Goal: Transaction & Acquisition: Purchase product/service

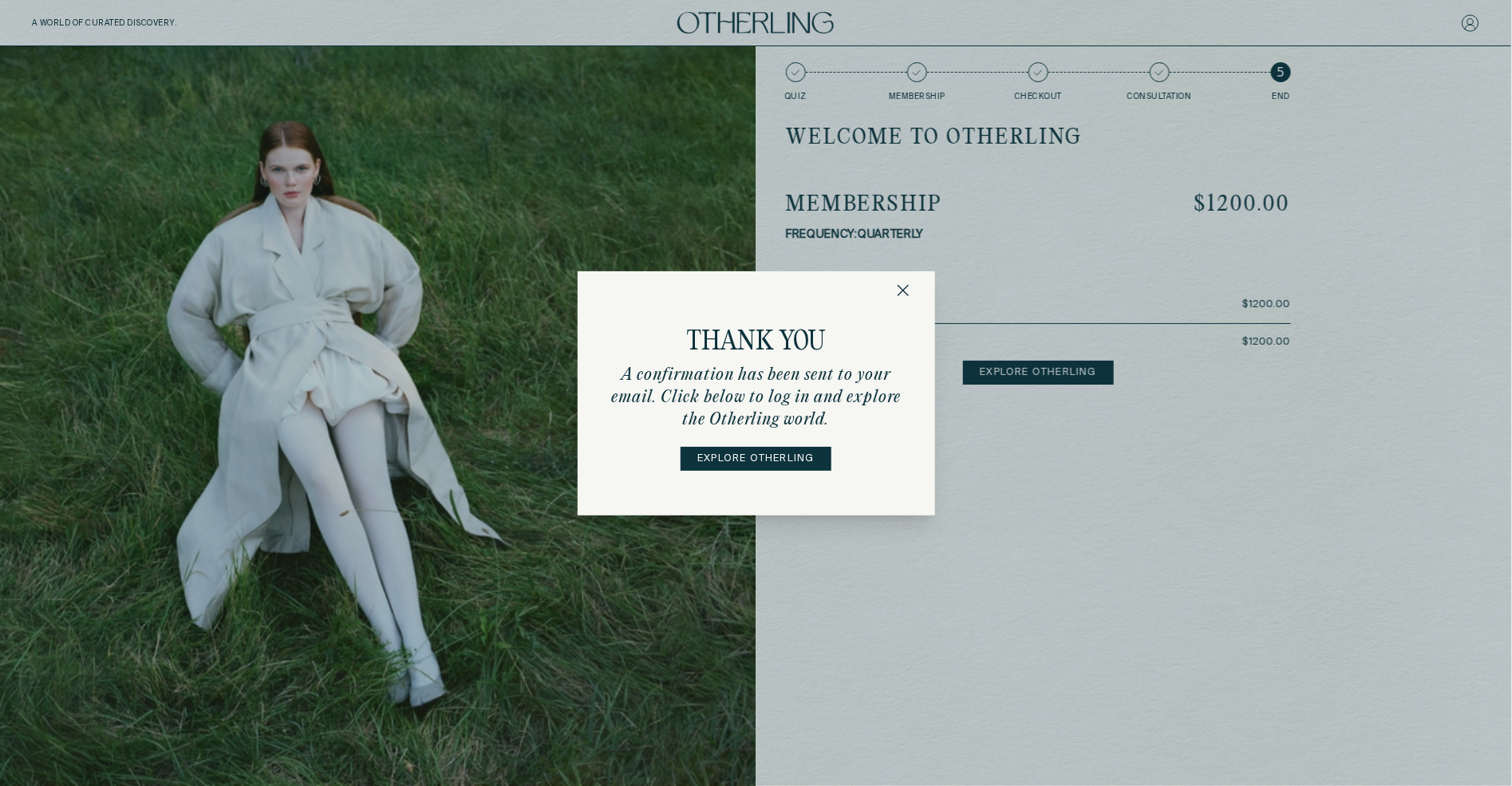
click at [908, 288] on icon "button" at bounding box center [903, 290] width 13 height 13
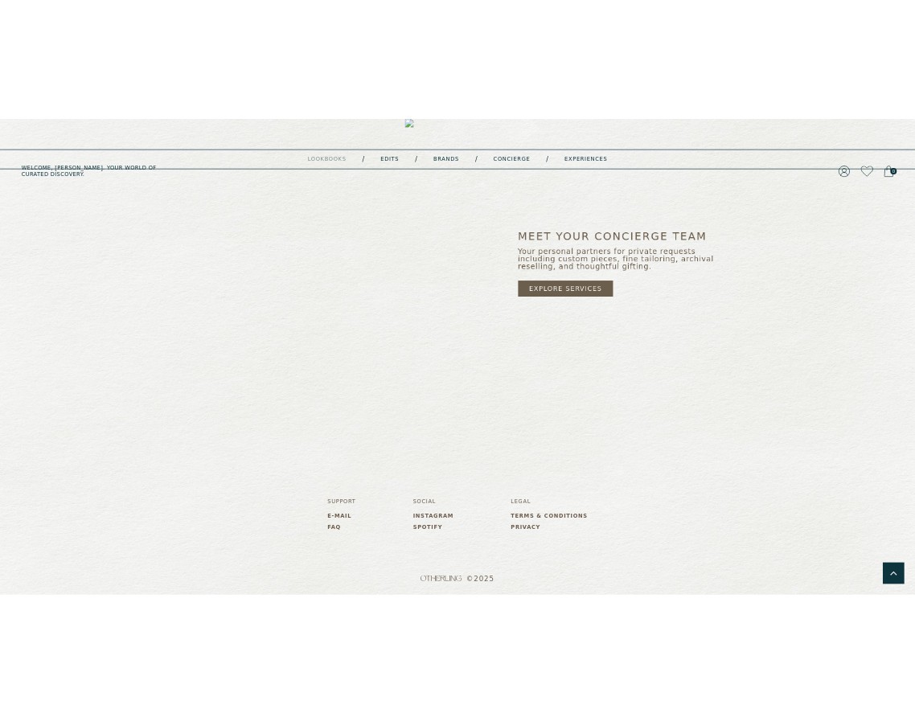
scroll to position [1419, 0]
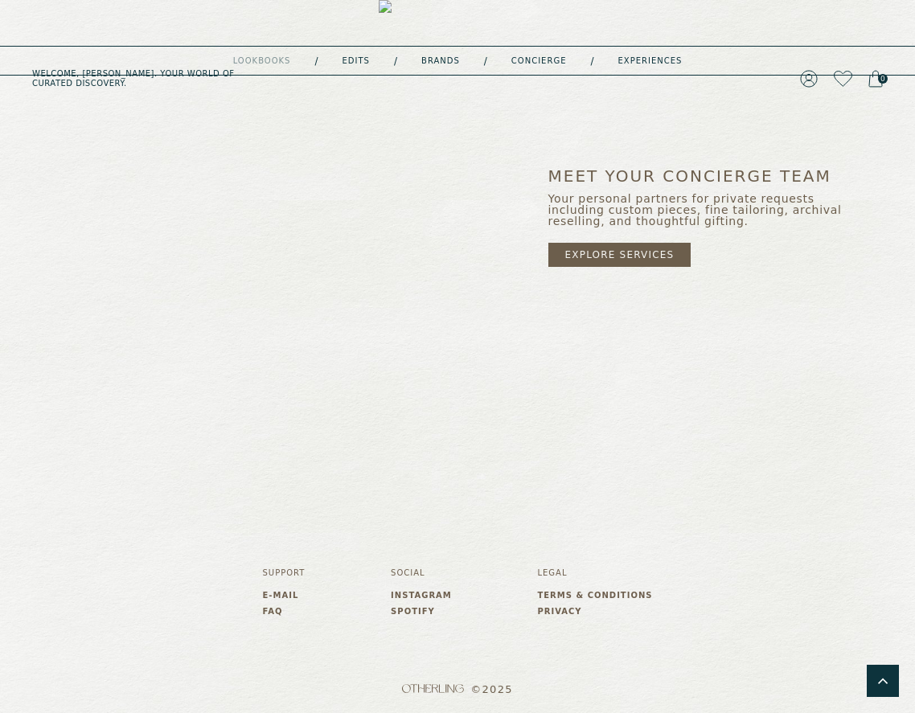
click at [435, 59] on link "Brands" at bounding box center [440, 61] width 39 height 8
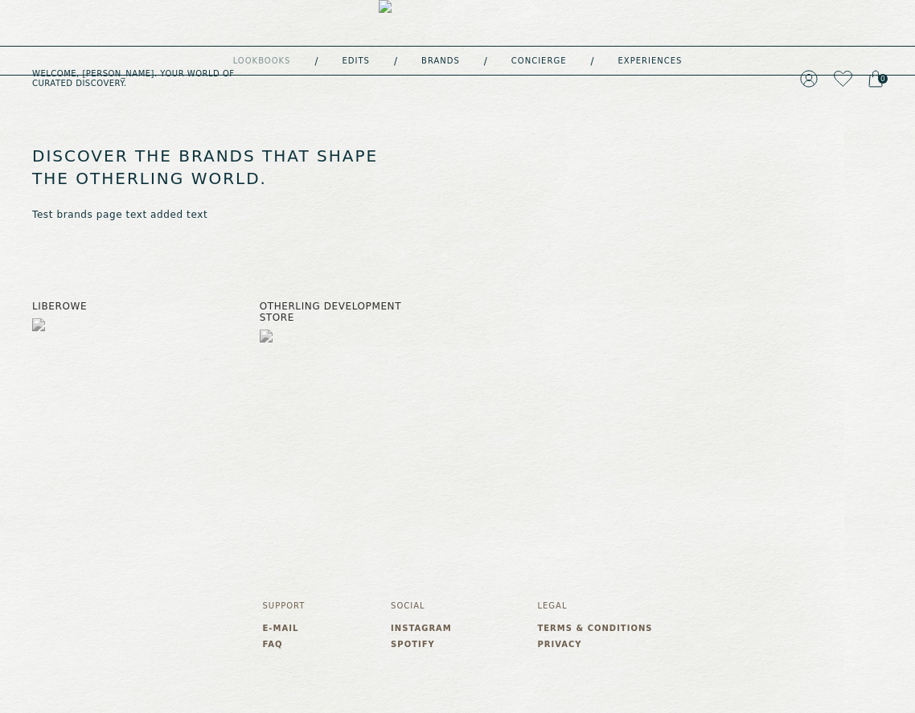
click at [441, 19] on img at bounding box center [458, 79] width 158 height 158
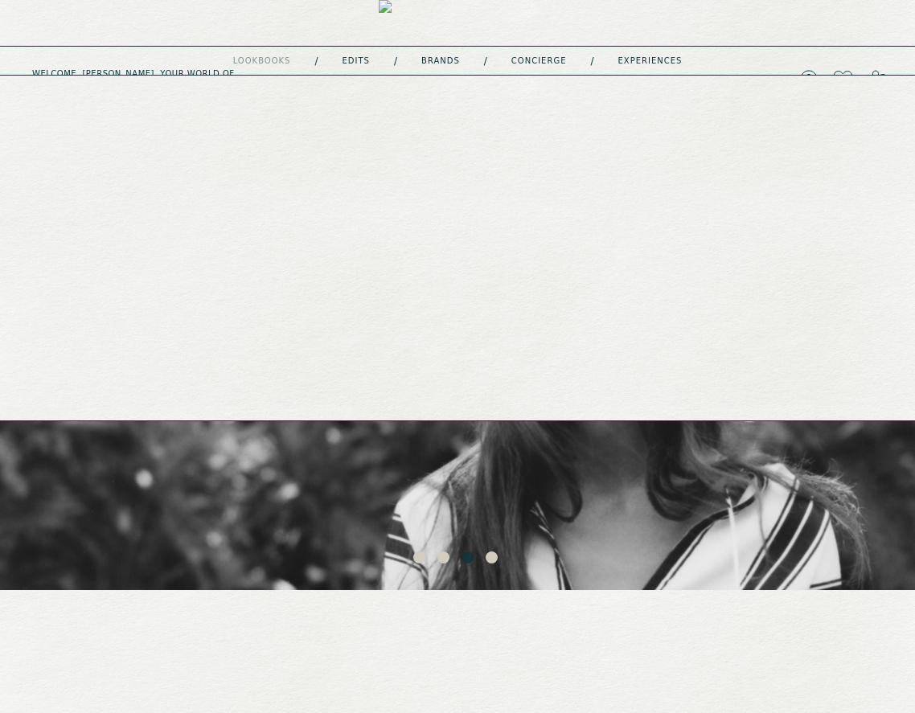
click at [367, 58] on link "Edits" at bounding box center [356, 61] width 27 height 8
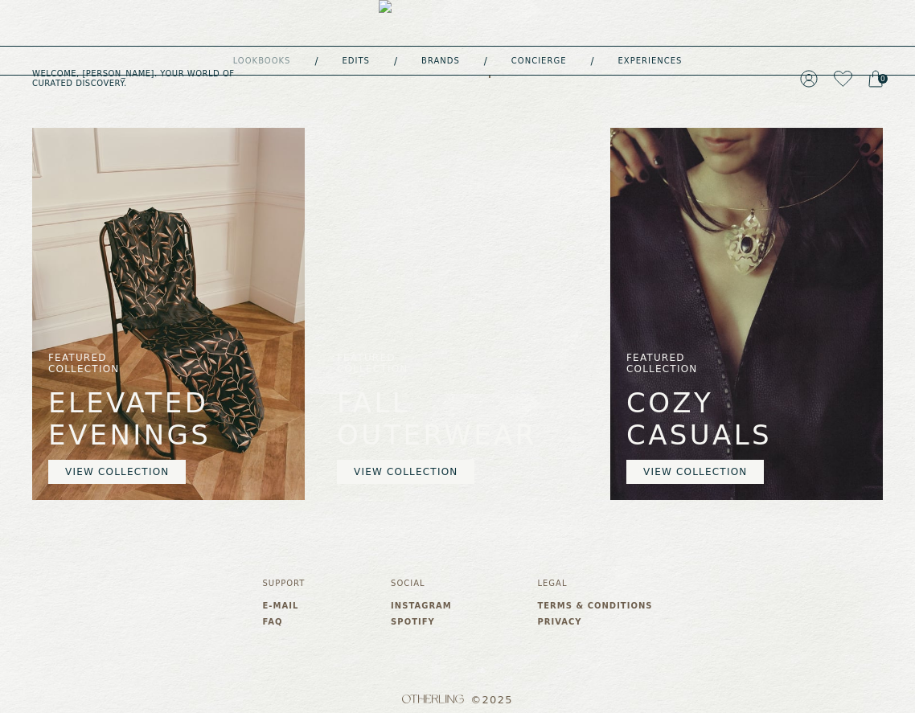
scroll to position [425, 0]
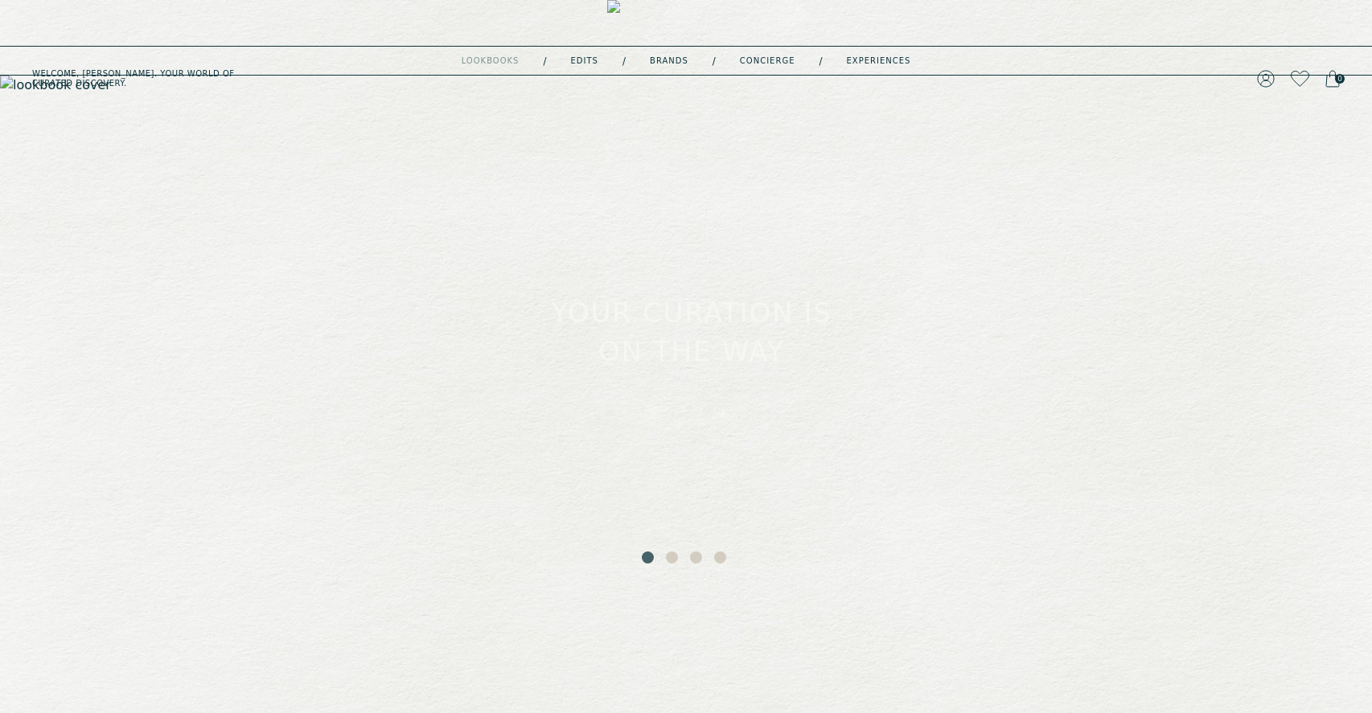
click at [671, 557] on button "2" at bounding box center [674, 560] width 16 height 16
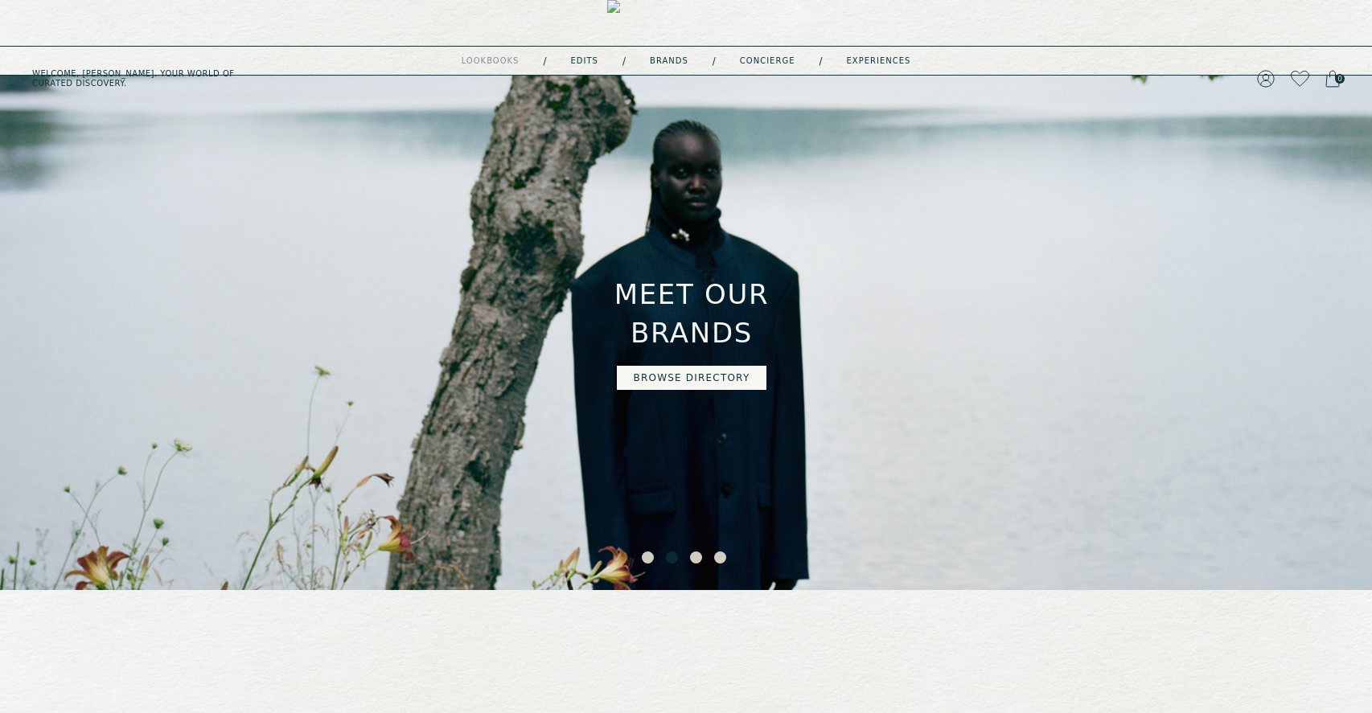
click at [691, 559] on button "3" at bounding box center [698, 560] width 16 height 16
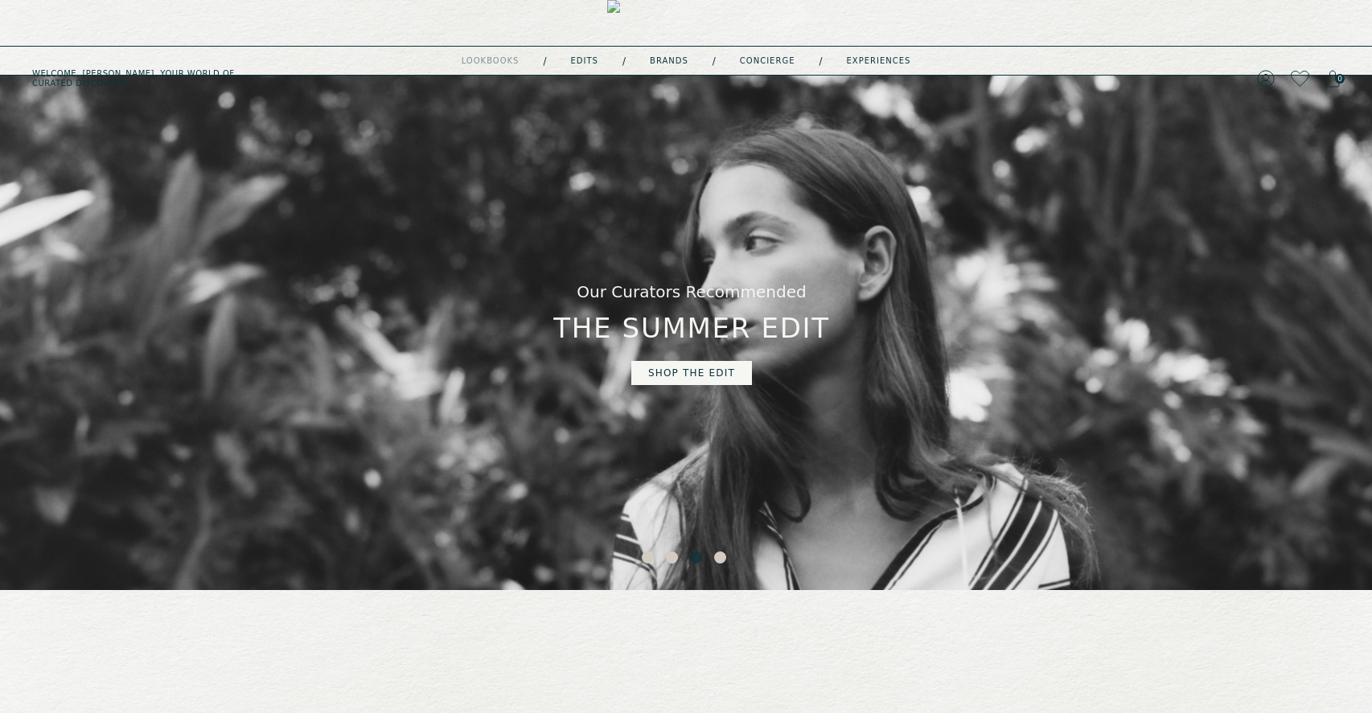
click at [721, 557] on button "4" at bounding box center [722, 560] width 16 height 16
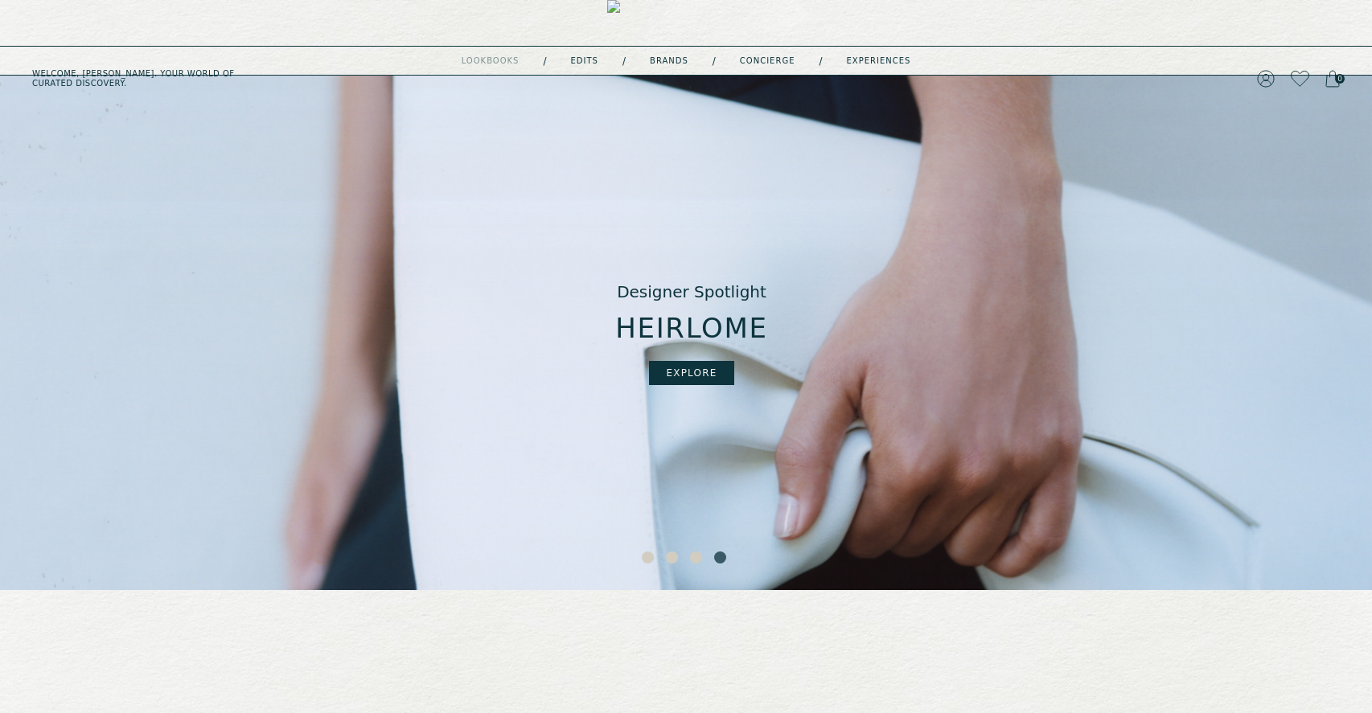
click at [694, 559] on button "3" at bounding box center [698, 560] width 16 height 16
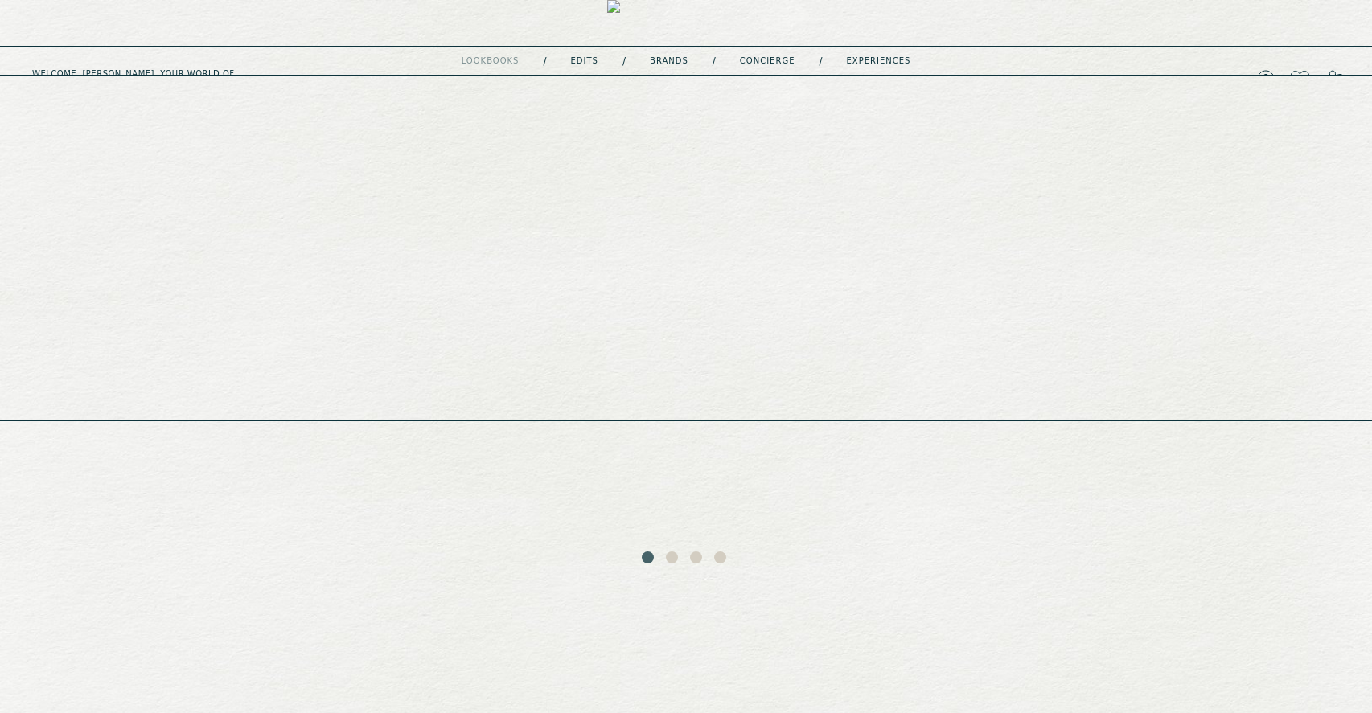
click at [660, 60] on link "Brands" at bounding box center [669, 61] width 39 height 8
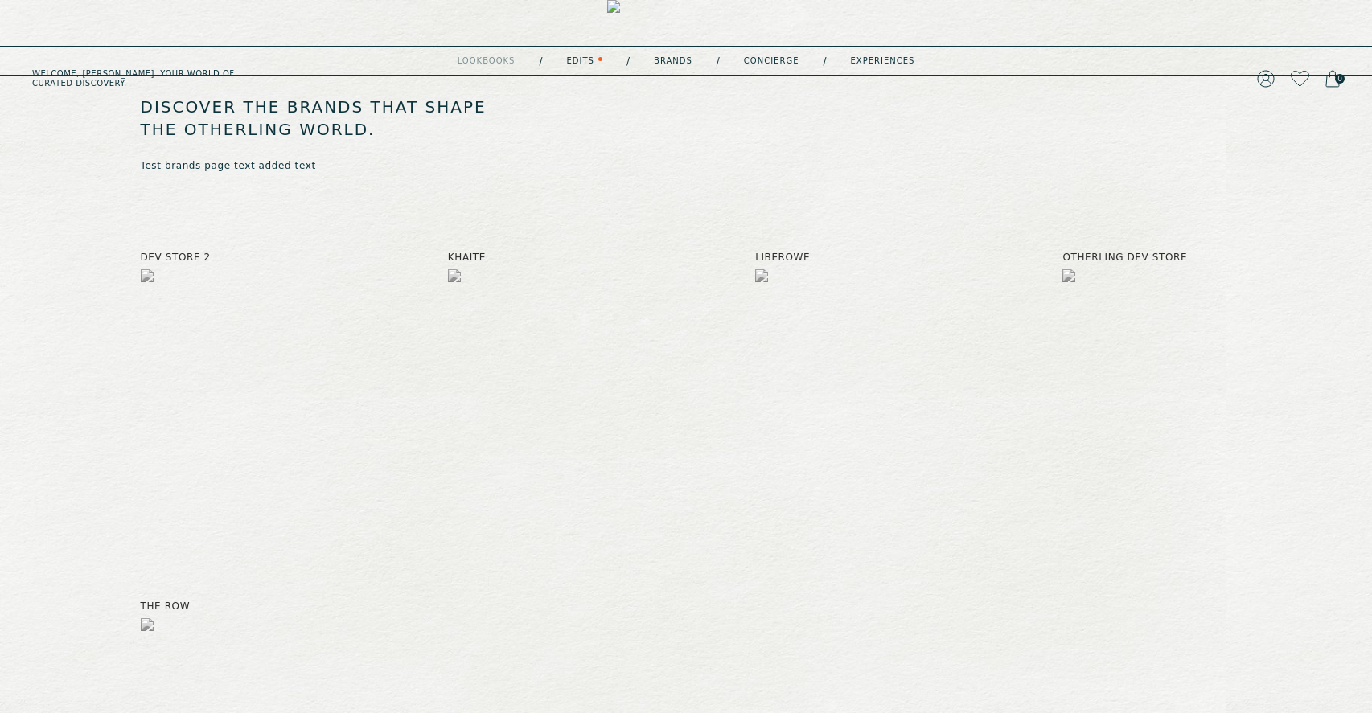
scroll to position [14, 0]
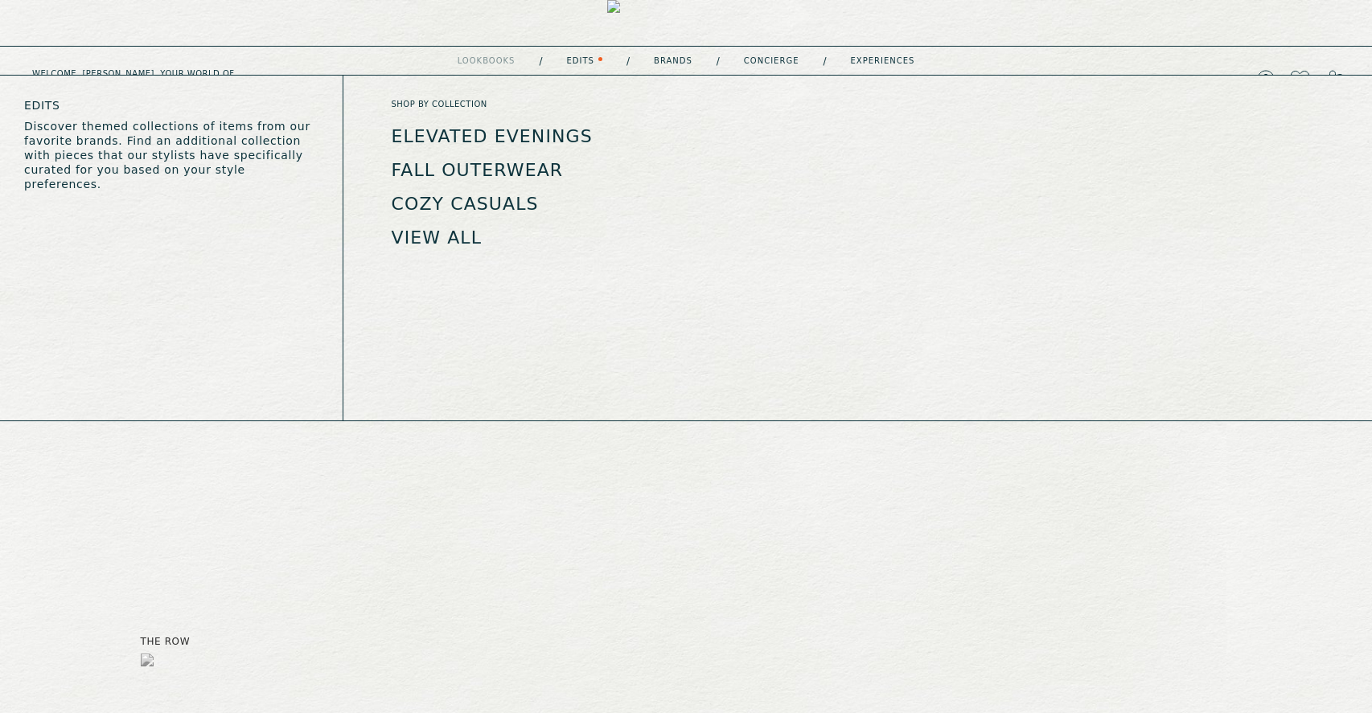
click at [577, 57] on link "Edits" at bounding box center [580, 61] width 27 height 8
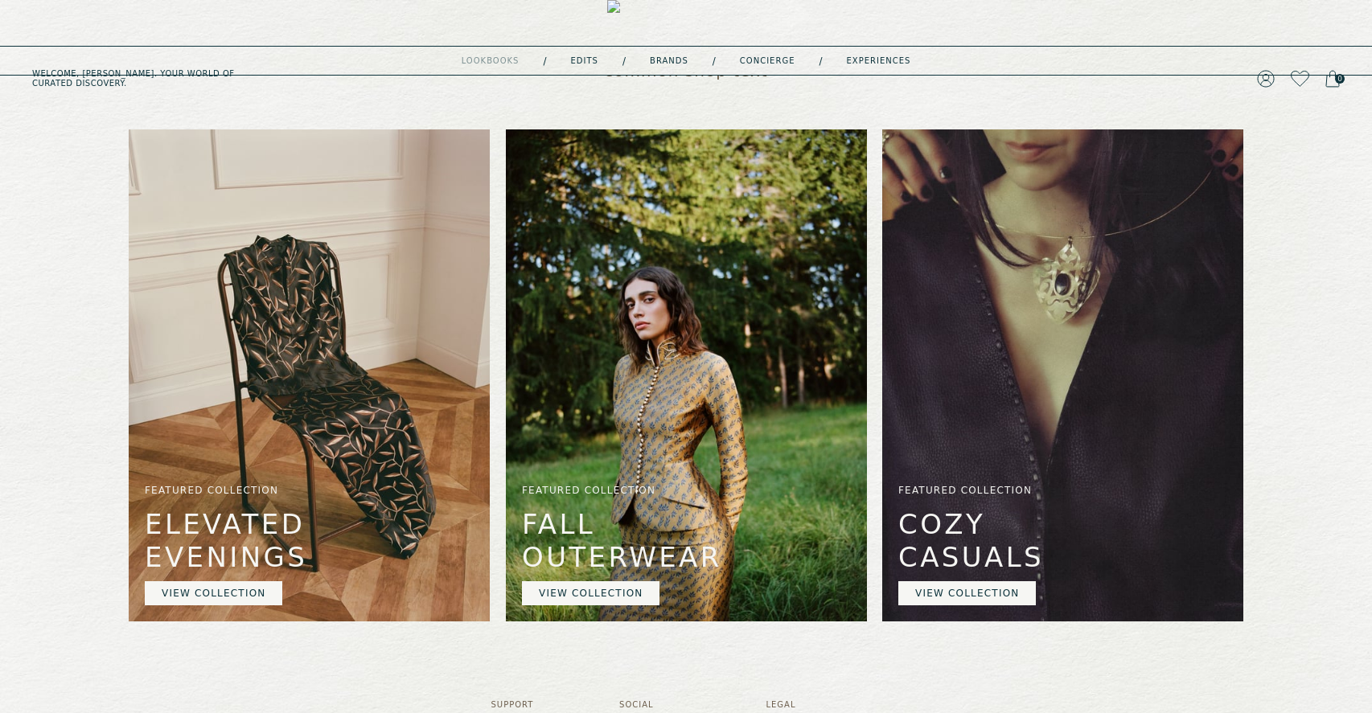
scroll to position [409, 0]
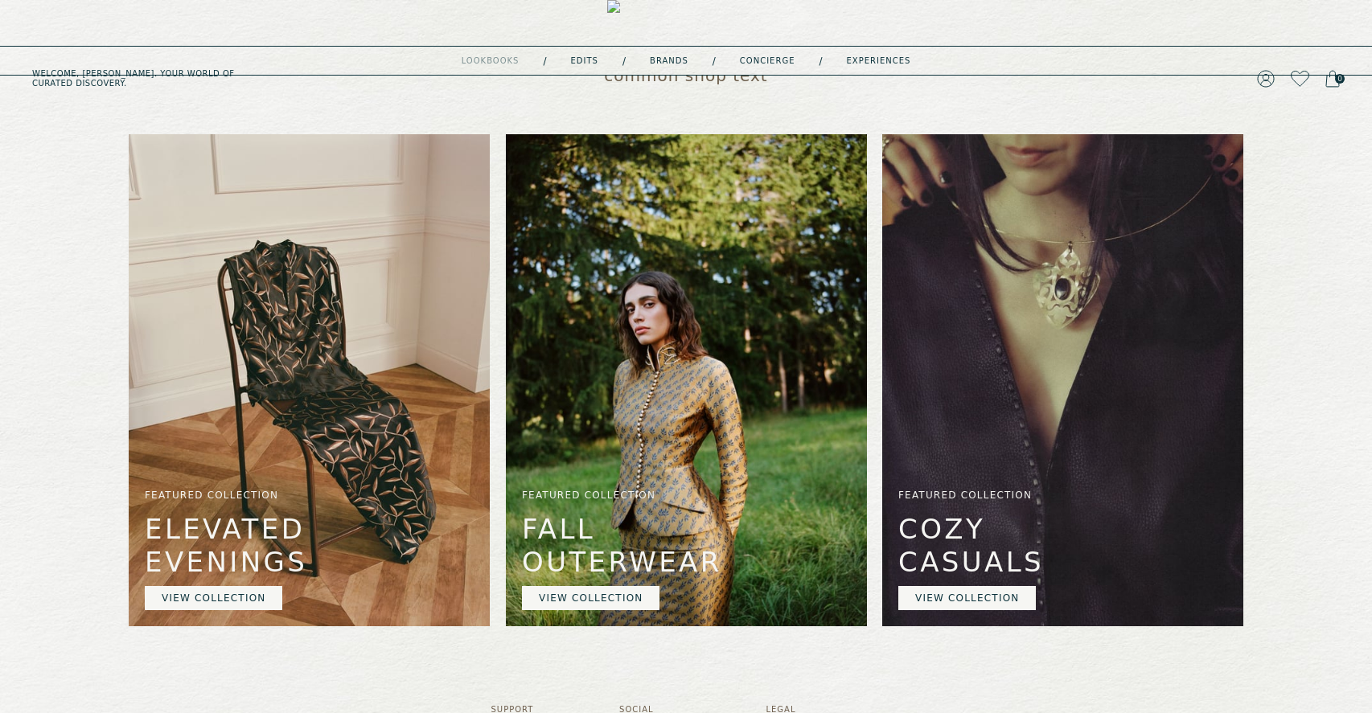
click at [887, 53] on div "lookbooks Coming soon / Edits / Brands / concierge / experiences" at bounding box center [687, 61] width 450 height 29
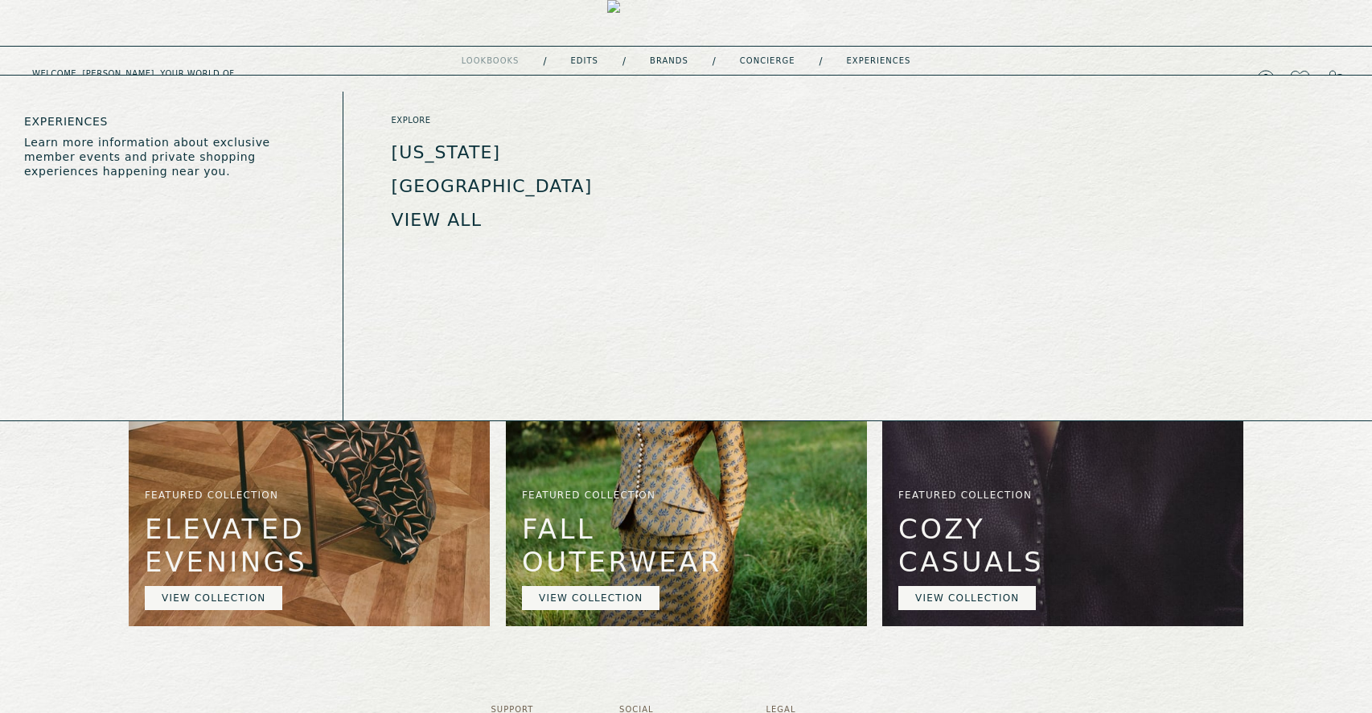
click at [887, 61] on link "experiences" at bounding box center [879, 61] width 64 height 8
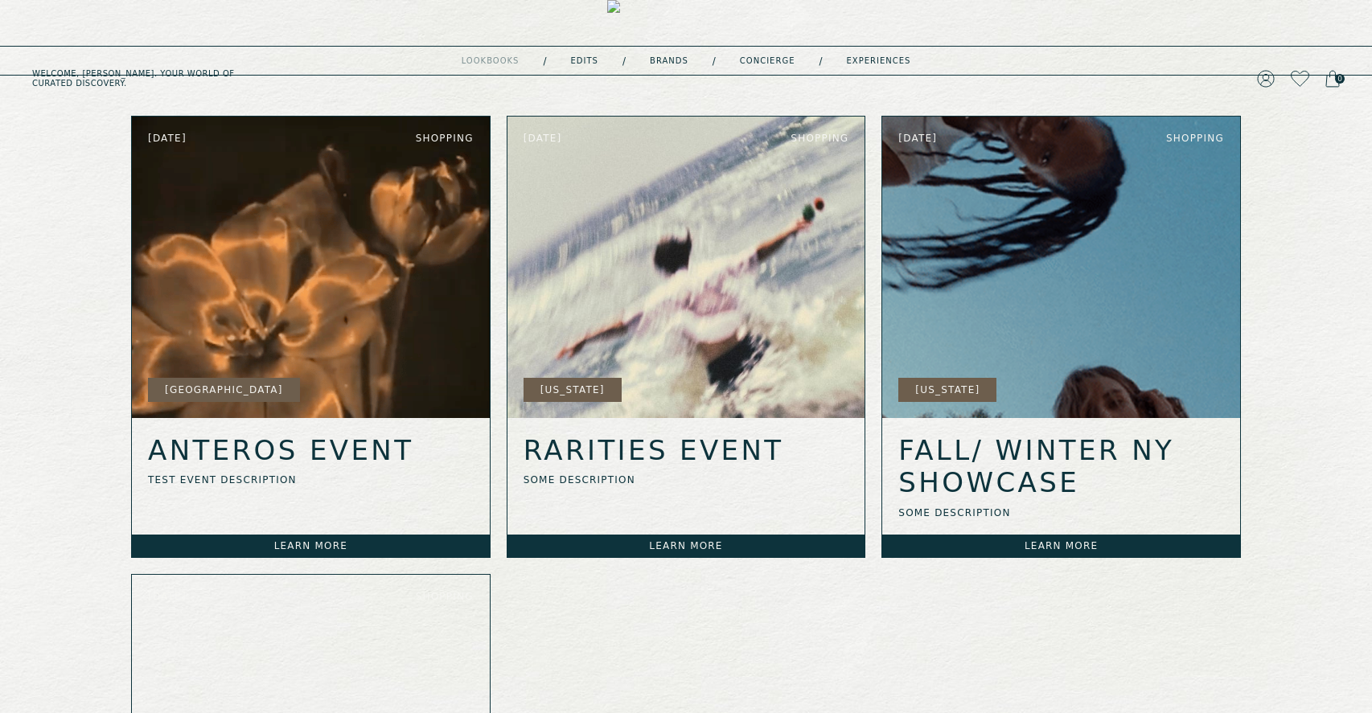
scroll to position [484, 0]
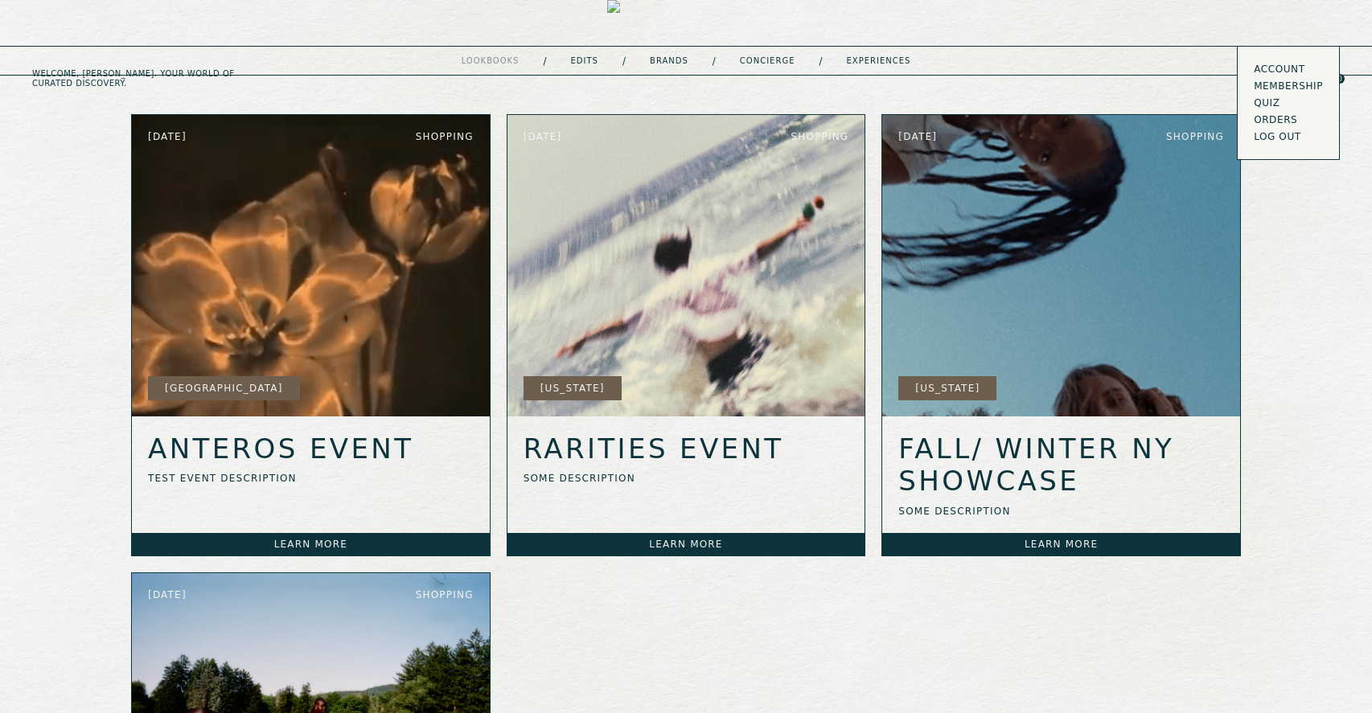
click at [1272, 72] on link "Account" at bounding box center [1288, 69] width 69 height 13
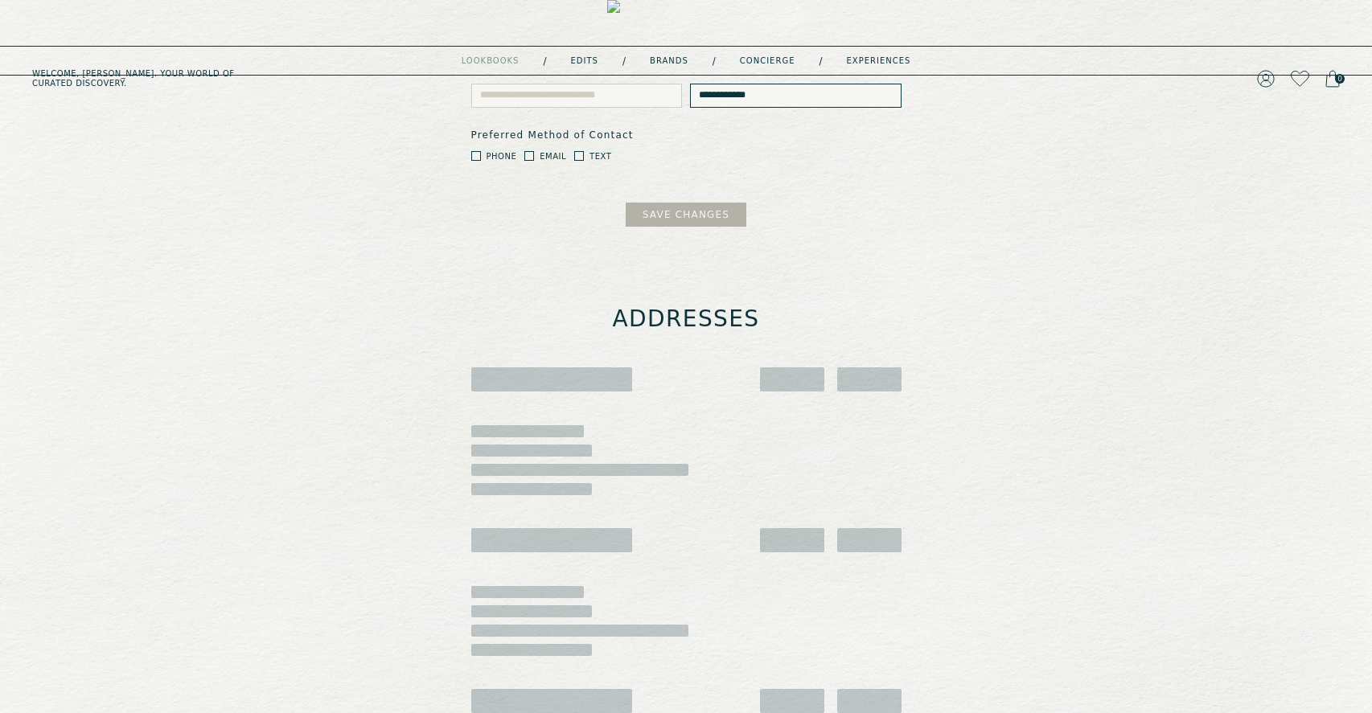
scroll to position [275, 0]
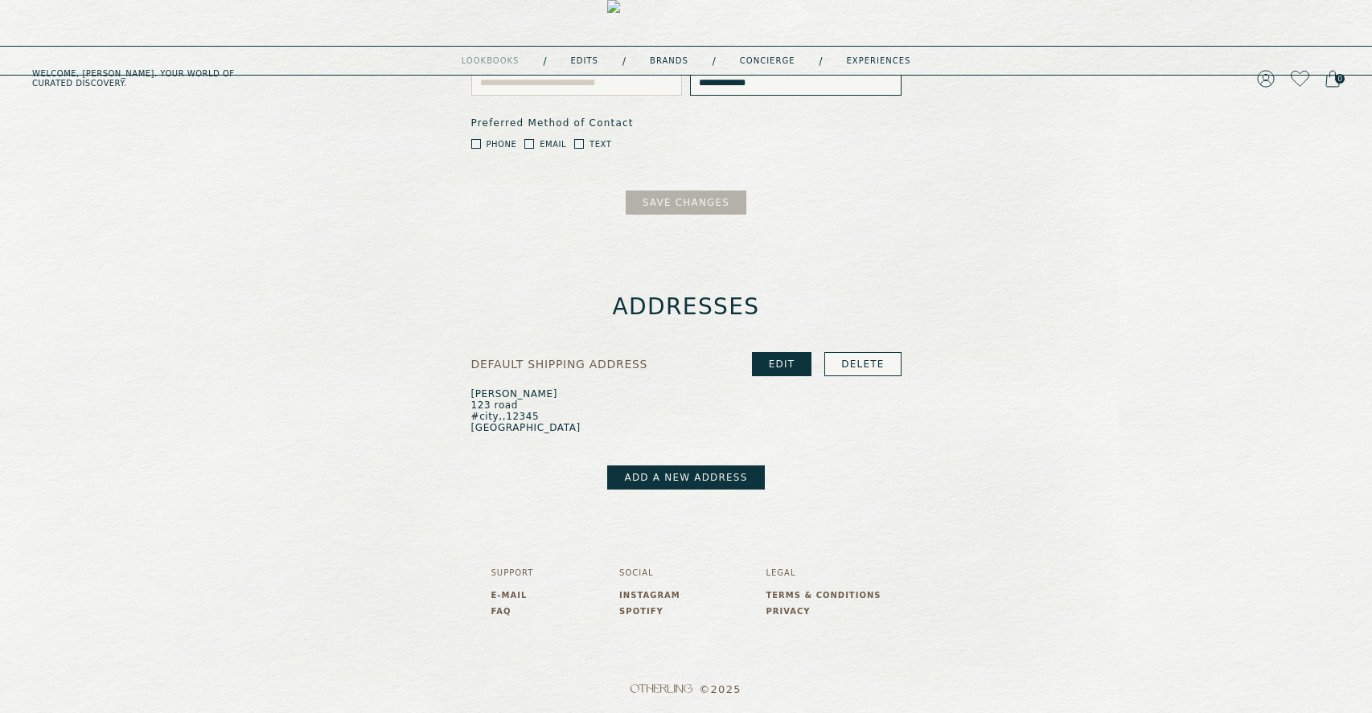
click at [787, 359] on link "EDIT" at bounding box center [782, 364] width 60 height 24
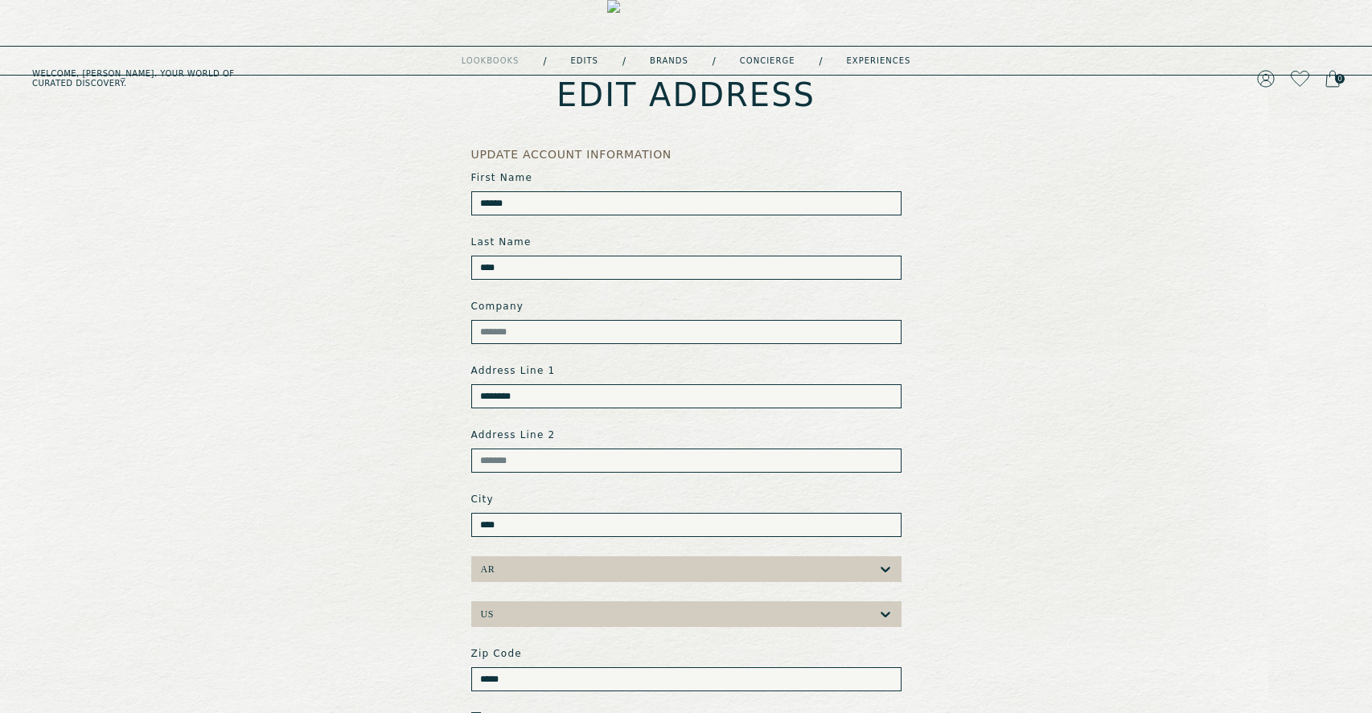
scroll to position [106, 0]
click at [1267, 68] on link "Account" at bounding box center [1288, 69] width 69 height 13
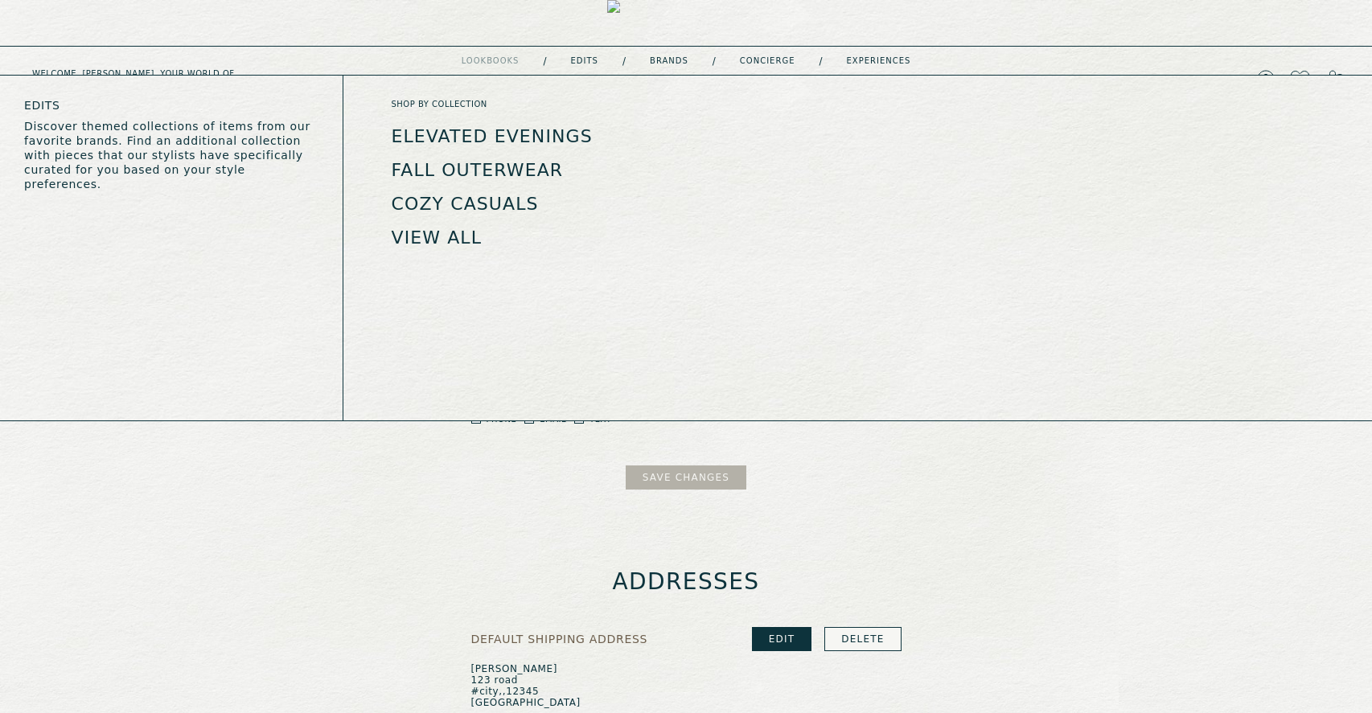
click at [545, 131] on link "Elevated Evenings" at bounding box center [492, 136] width 201 height 20
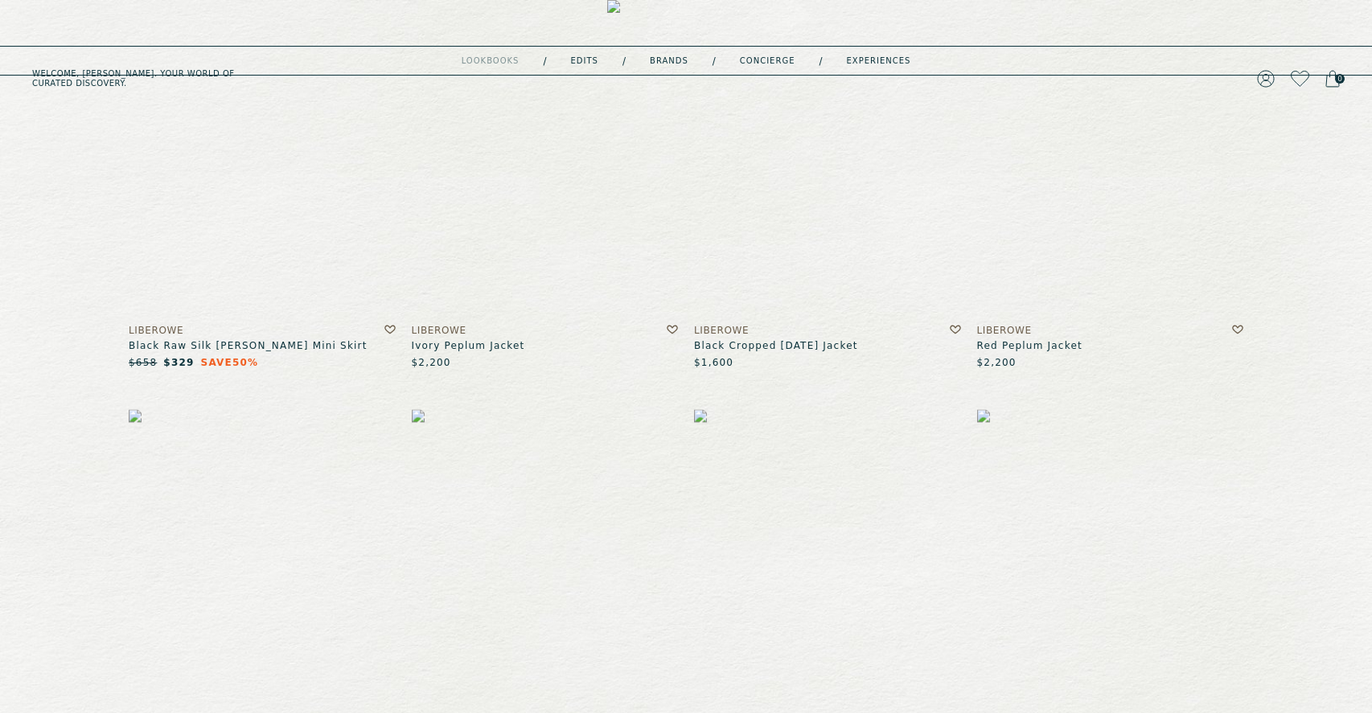
scroll to position [327, 0]
click at [893, 263] on img at bounding box center [827, 132] width 267 height 360
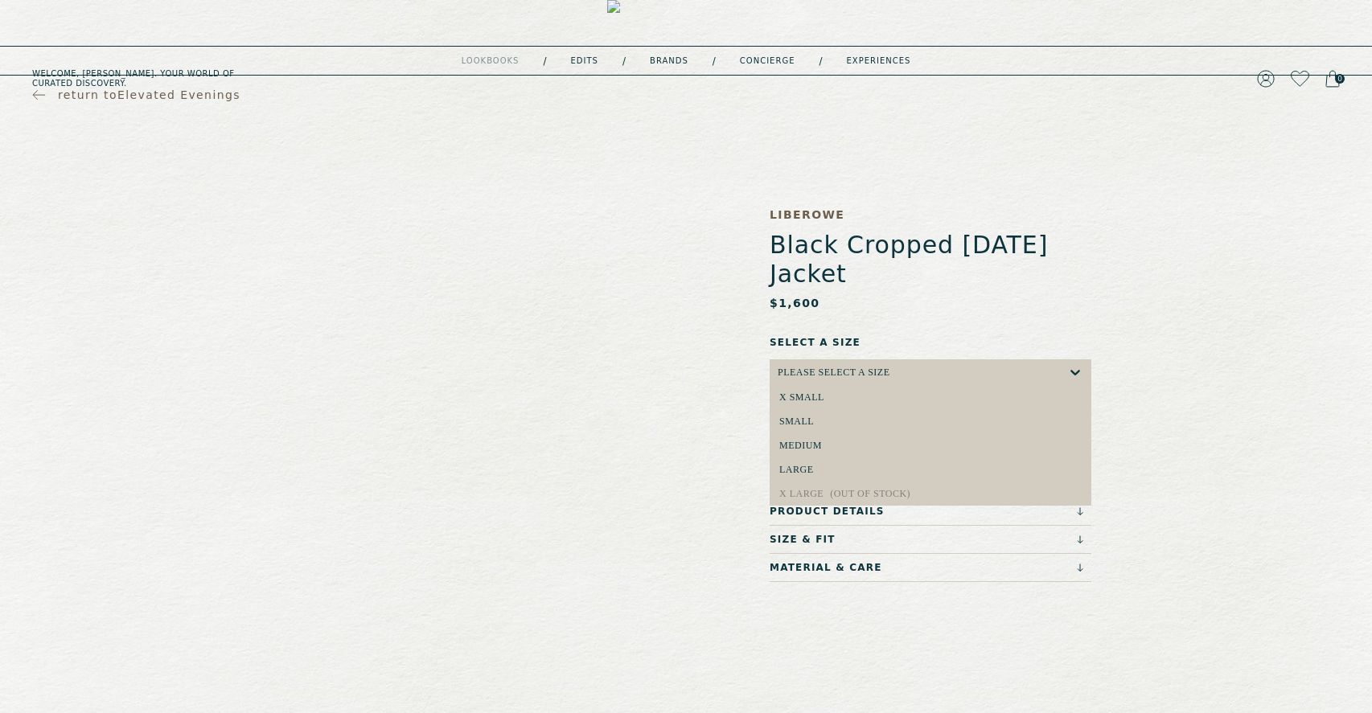
click at [909, 359] on div "Please select a Size" at bounding box center [923, 372] width 290 height 26
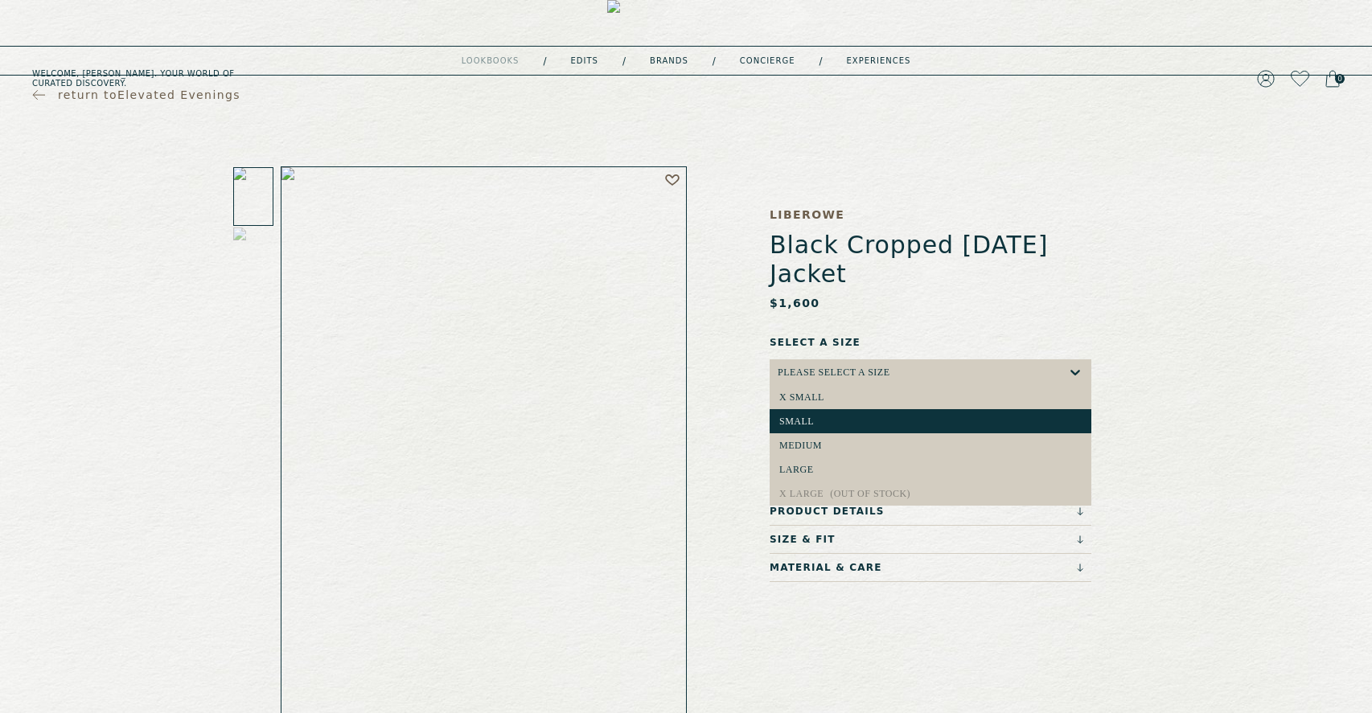
click at [939, 416] on div "small" at bounding box center [930, 421] width 302 height 11
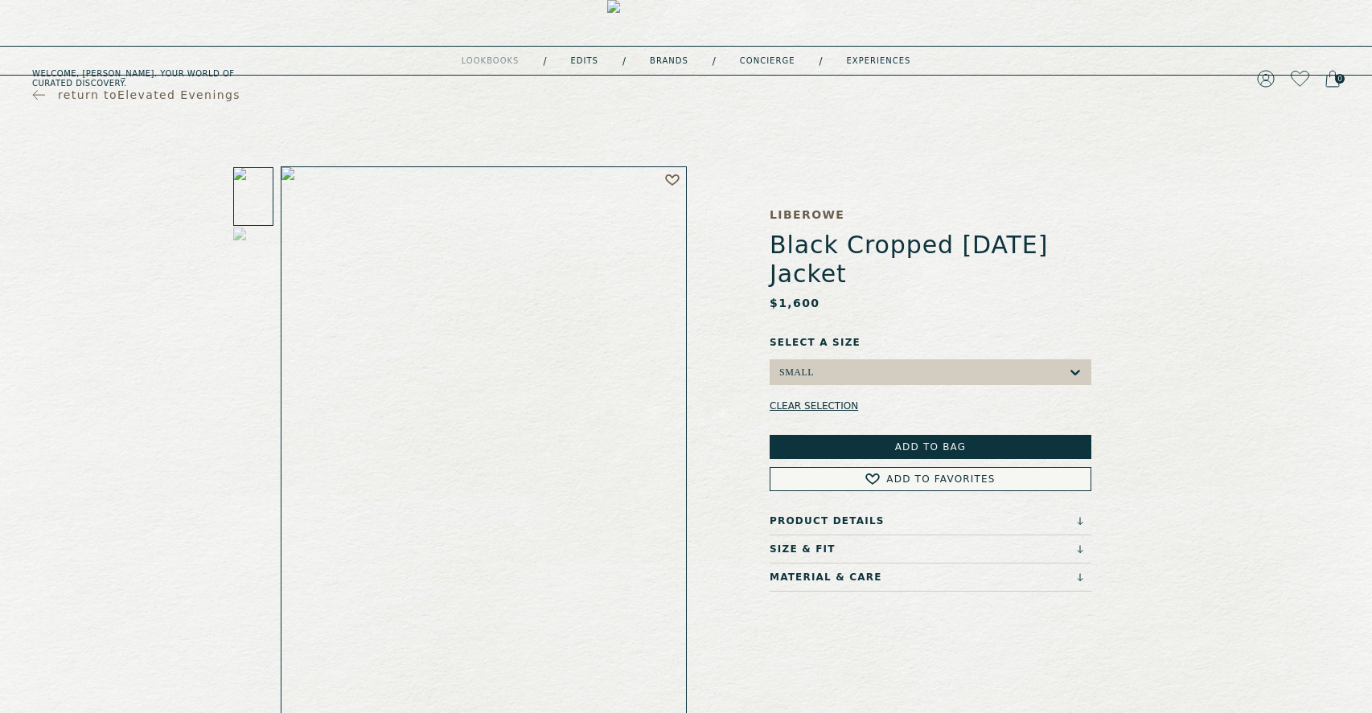
click at [978, 435] on button "Add to Bag" at bounding box center [931, 447] width 322 height 24
click at [1329, 70] on icon at bounding box center [1332, 79] width 14 height 18
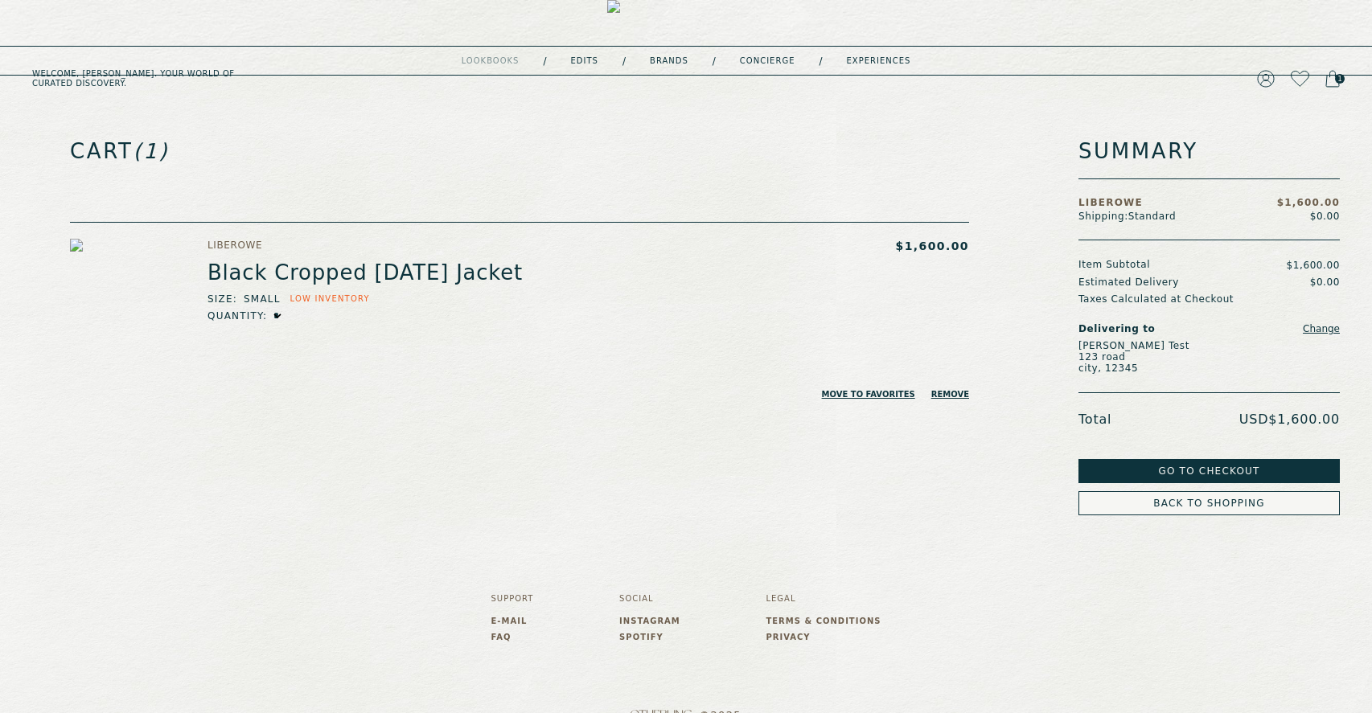
click at [1224, 468] on button "Go to Checkout" at bounding box center [1208, 471] width 261 height 24
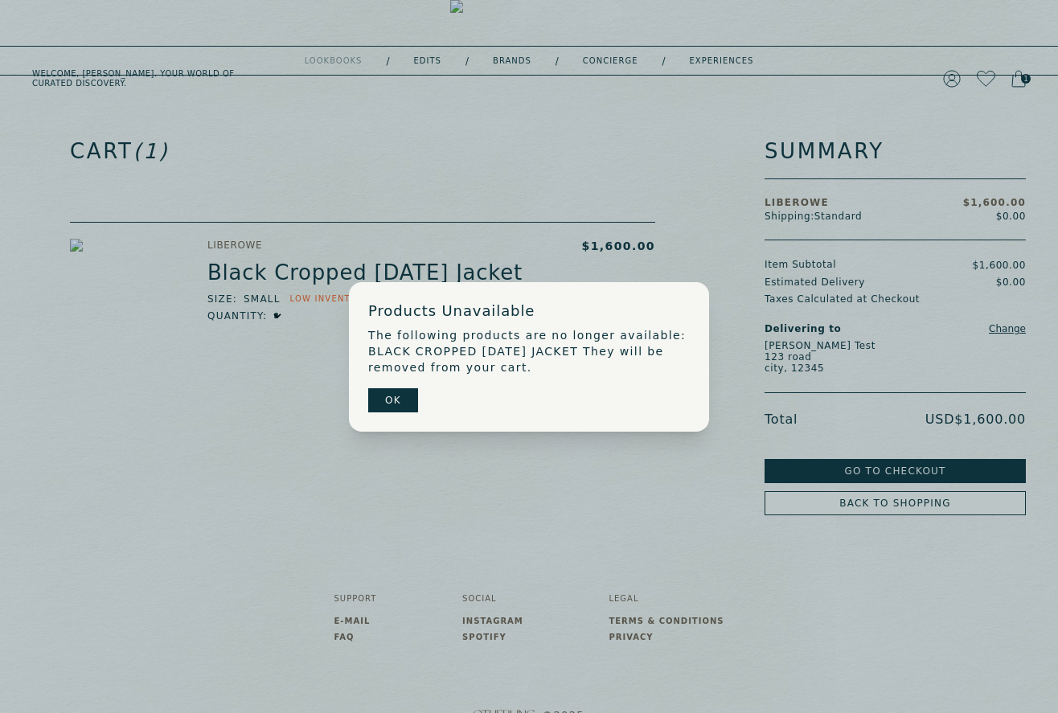
click at [392, 395] on button "OK" at bounding box center [393, 400] width 50 height 24
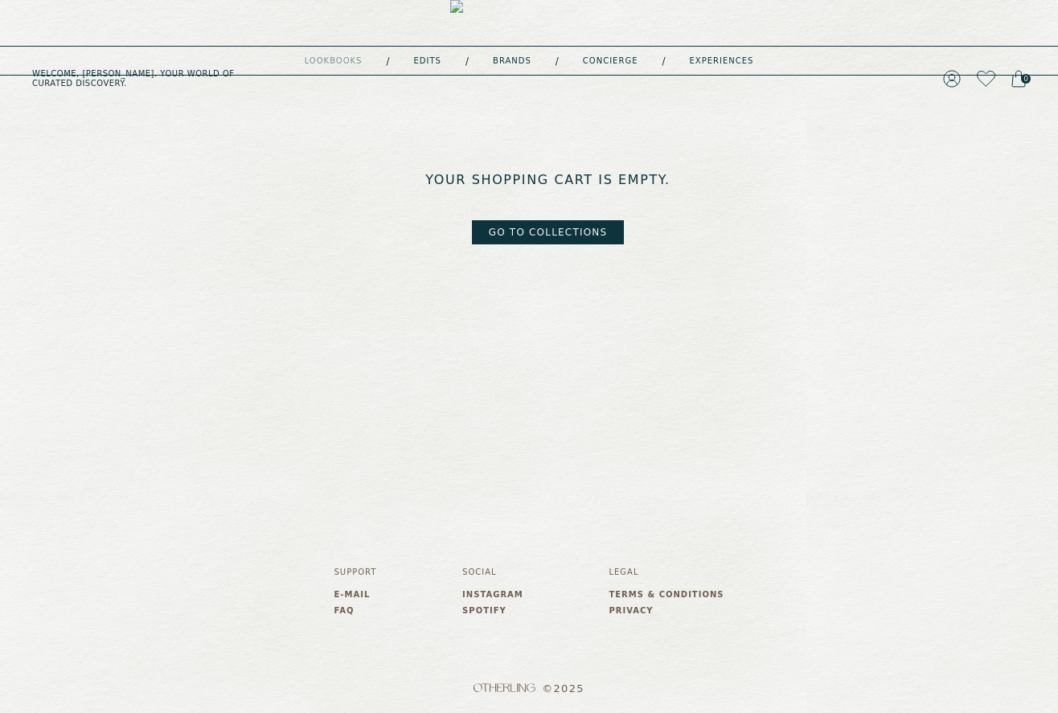
click at [581, 226] on link "go to collections" at bounding box center [548, 232] width 153 height 24
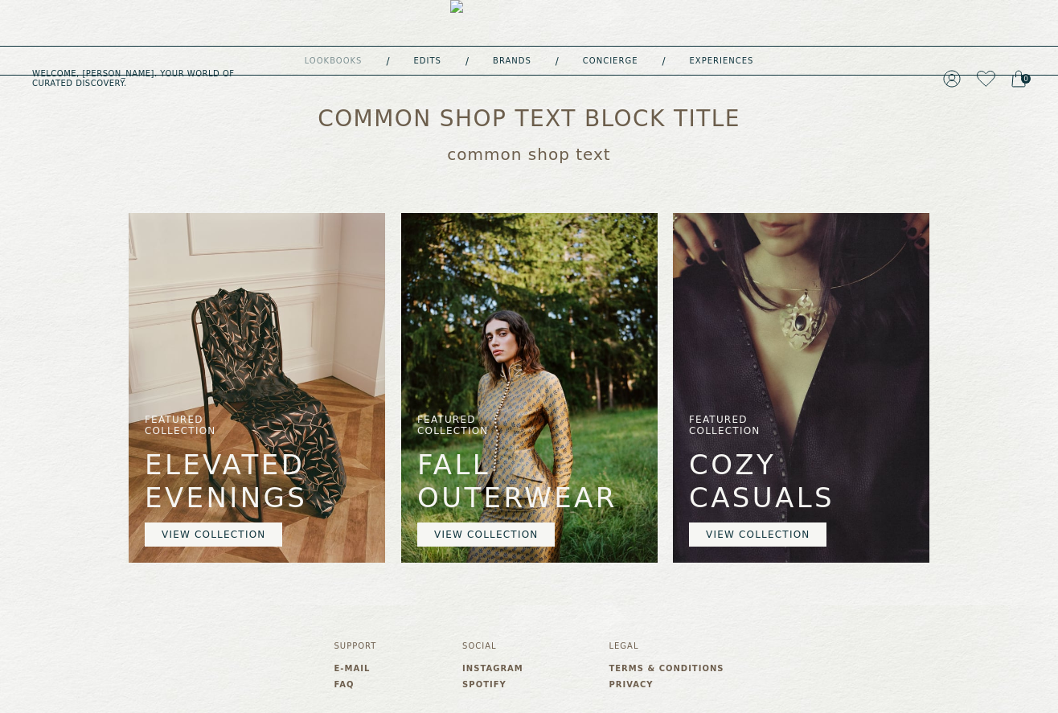
scroll to position [396, 0]
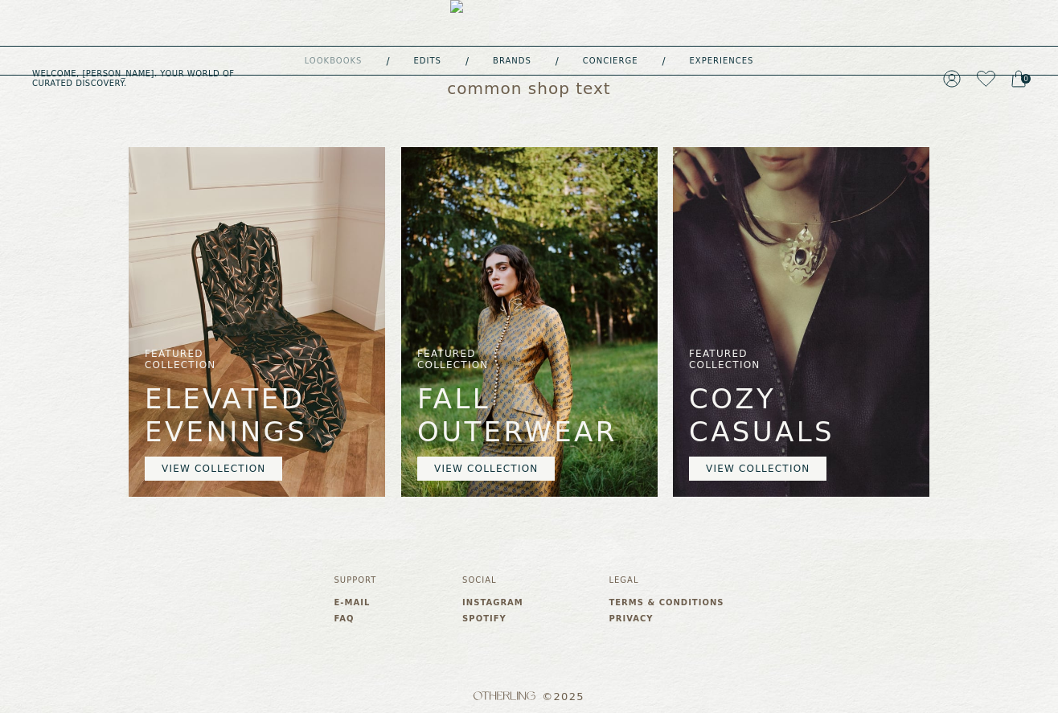
click at [513, 466] on link "VIEW COLLECTION" at bounding box center [486, 469] width 138 height 24
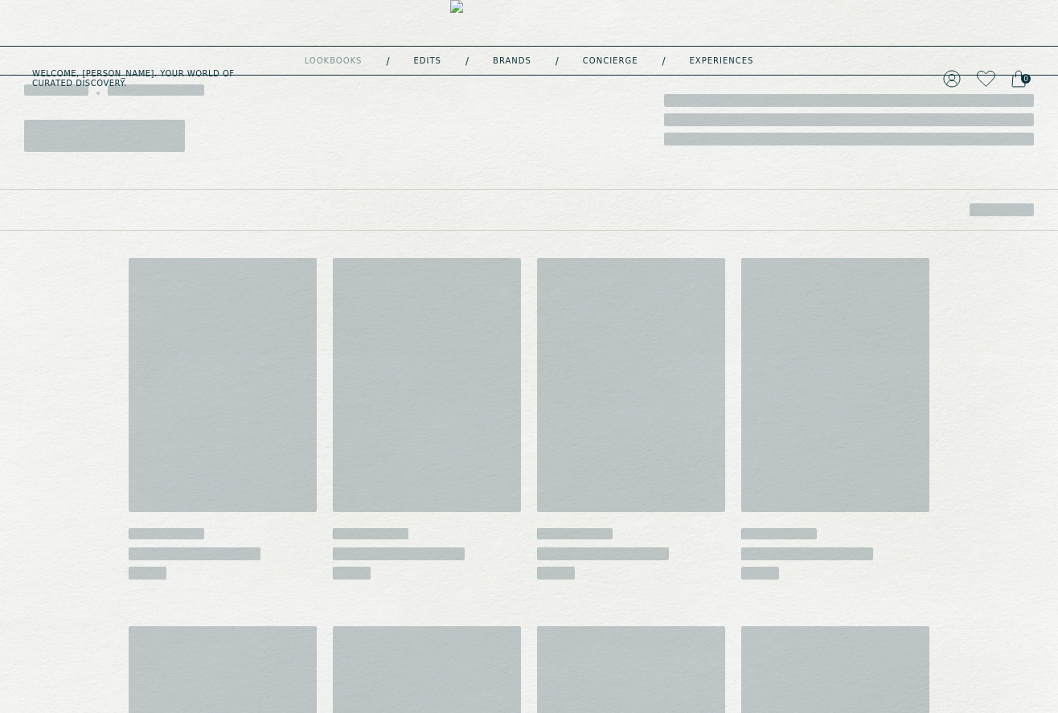
scroll to position [31, 0]
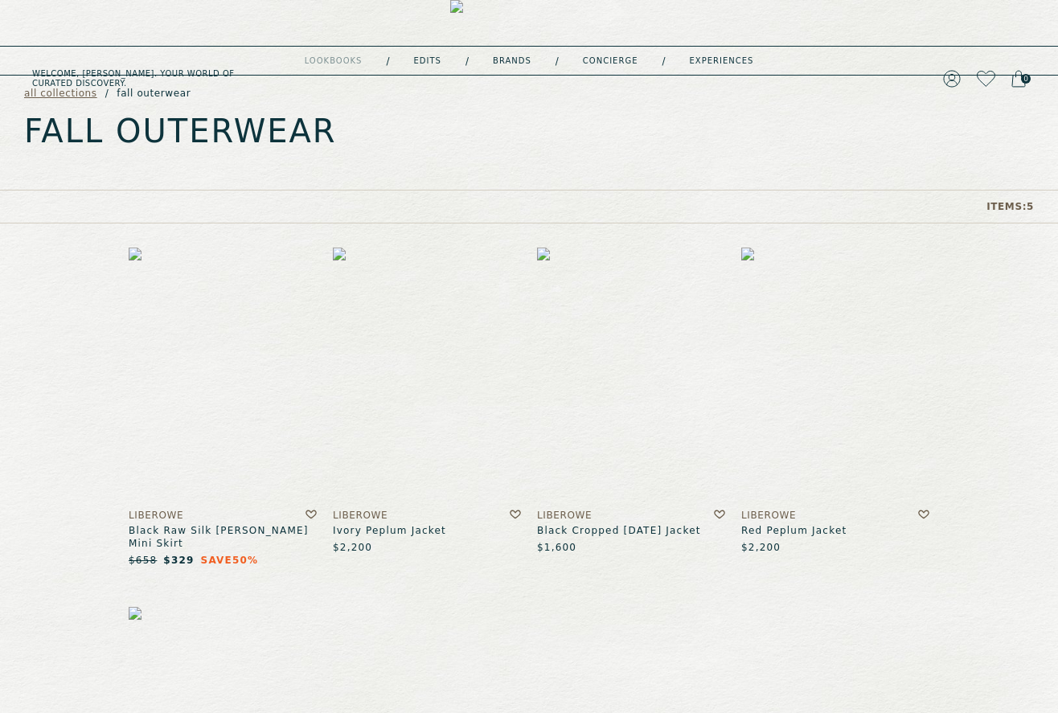
click at [426, 405] on img at bounding box center [427, 375] width 188 height 254
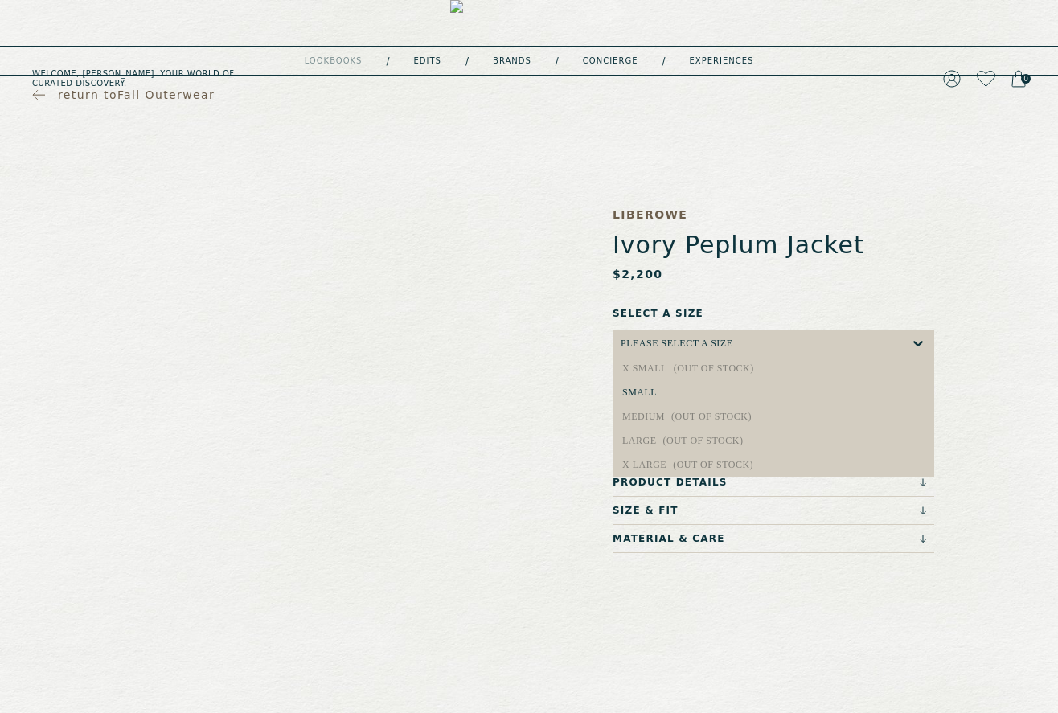
click at [765, 342] on div "Please select a Size" at bounding box center [766, 344] width 290 height 26
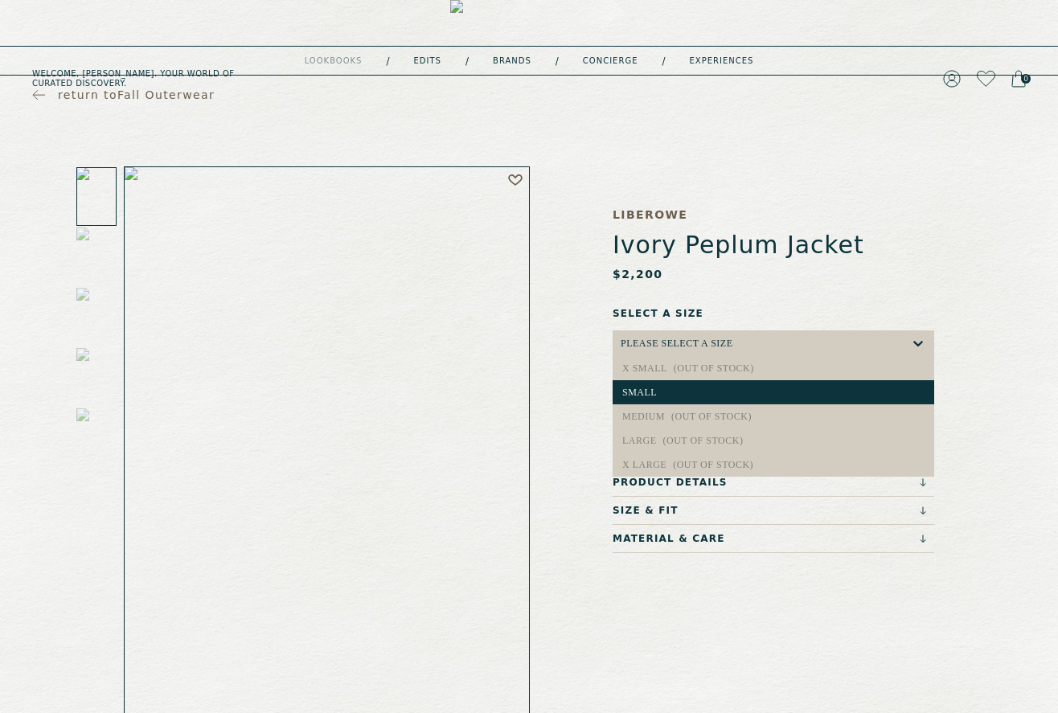
click at [758, 383] on div "small" at bounding box center [774, 392] width 322 height 24
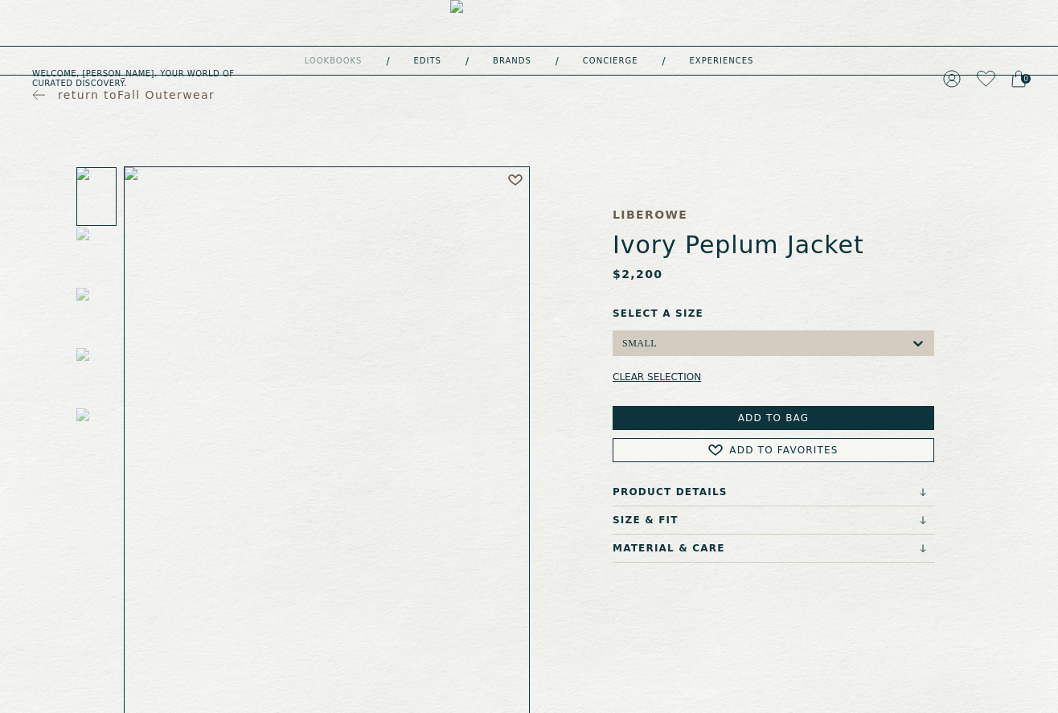
click at [757, 413] on button "Add to Bag" at bounding box center [774, 418] width 322 height 24
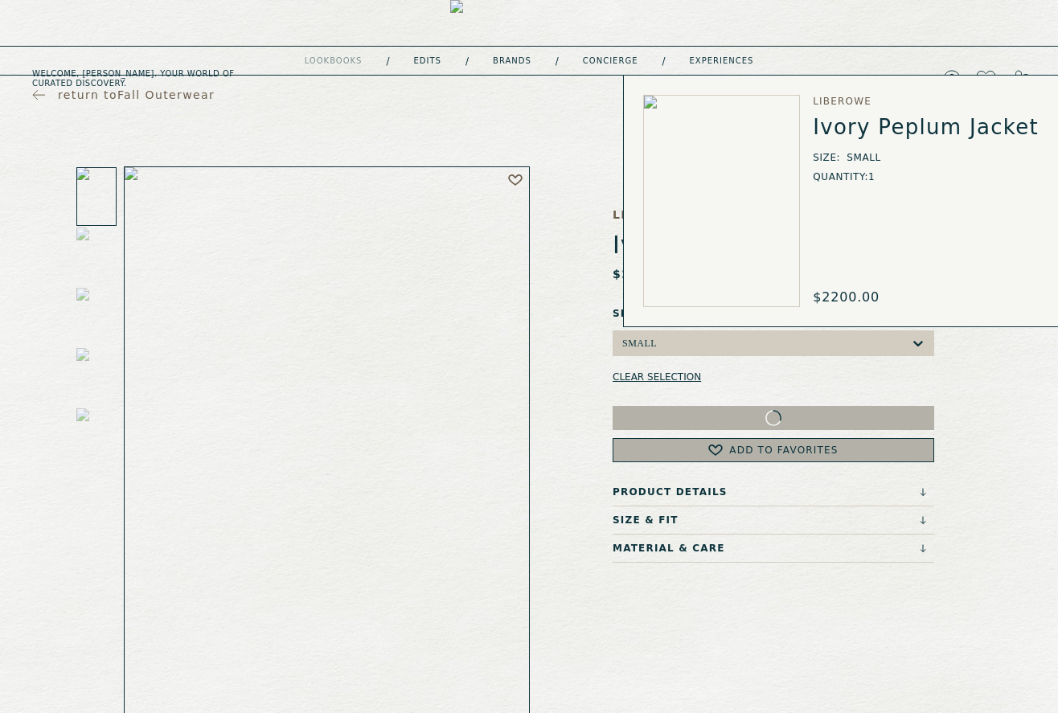
click at [1019, 70] on icon at bounding box center [1019, 79] width 14 height 18
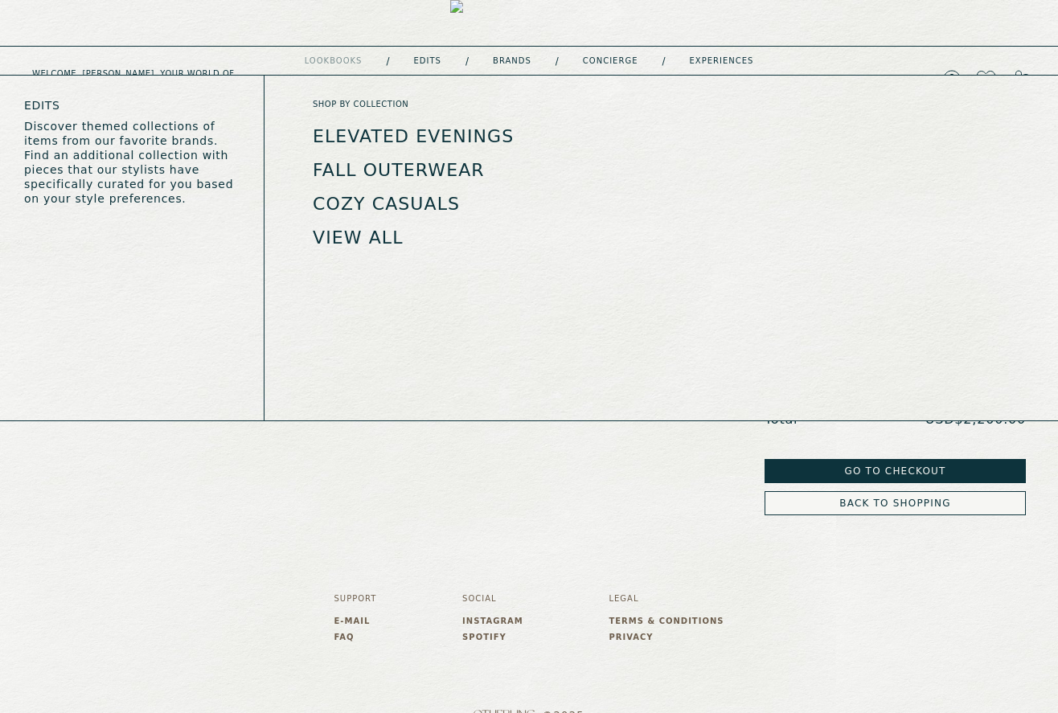
click at [383, 231] on link "View all" at bounding box center [358, 238] width 91 height 20
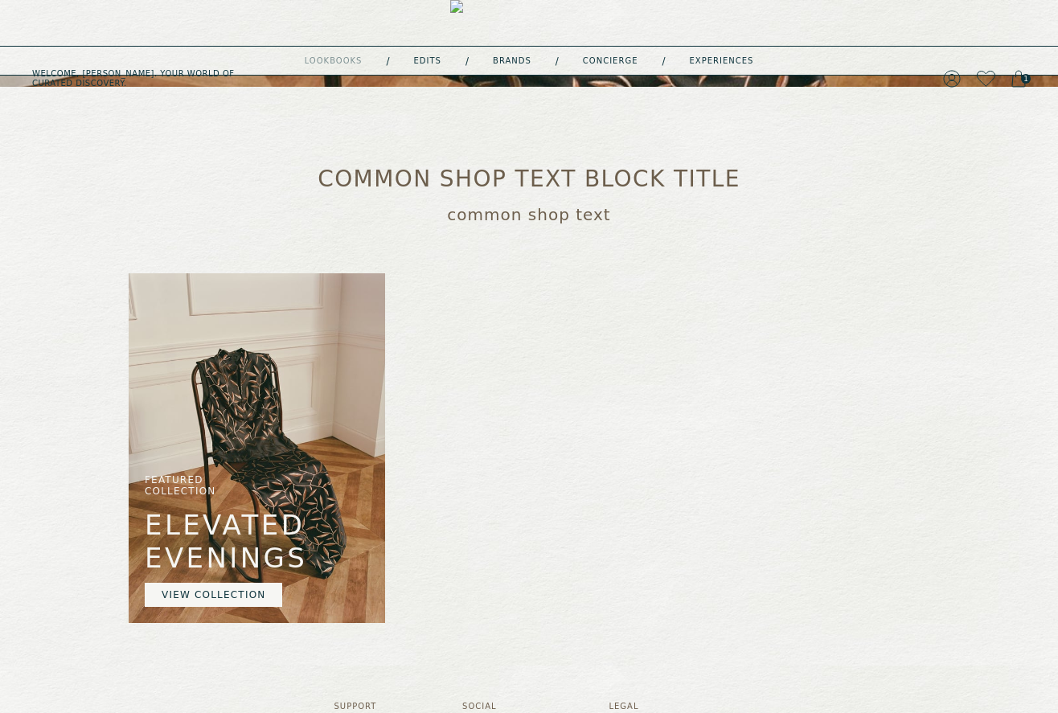
scroll to position [320, 0]
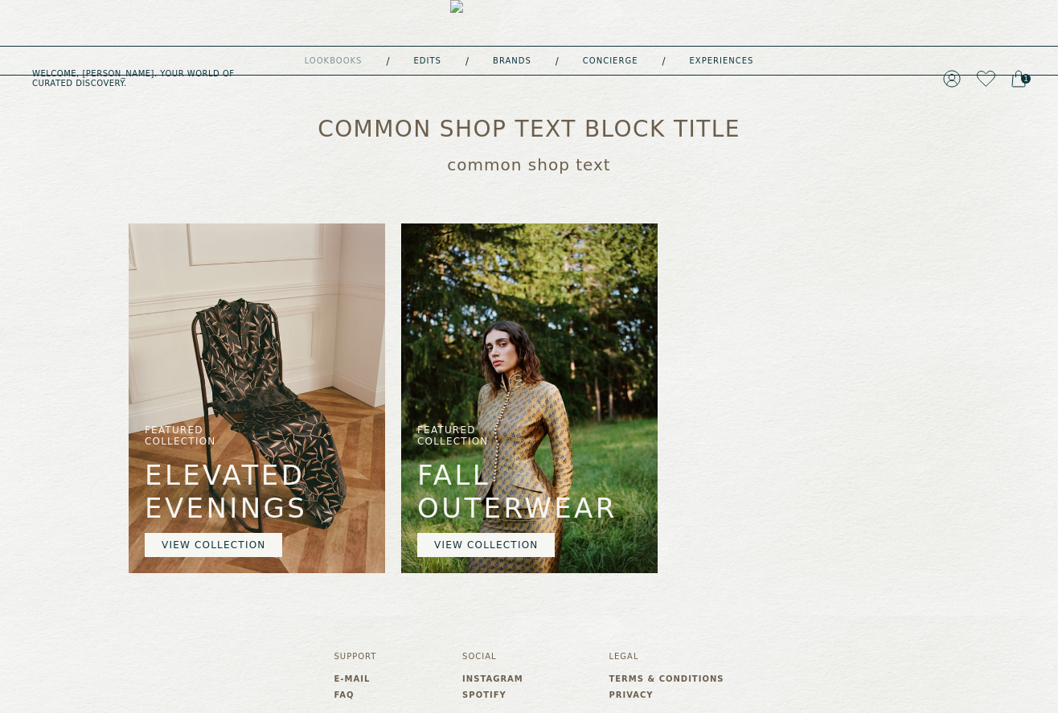
click at [293, 453] on img at bounding box center [257, 399] width 257 height 350
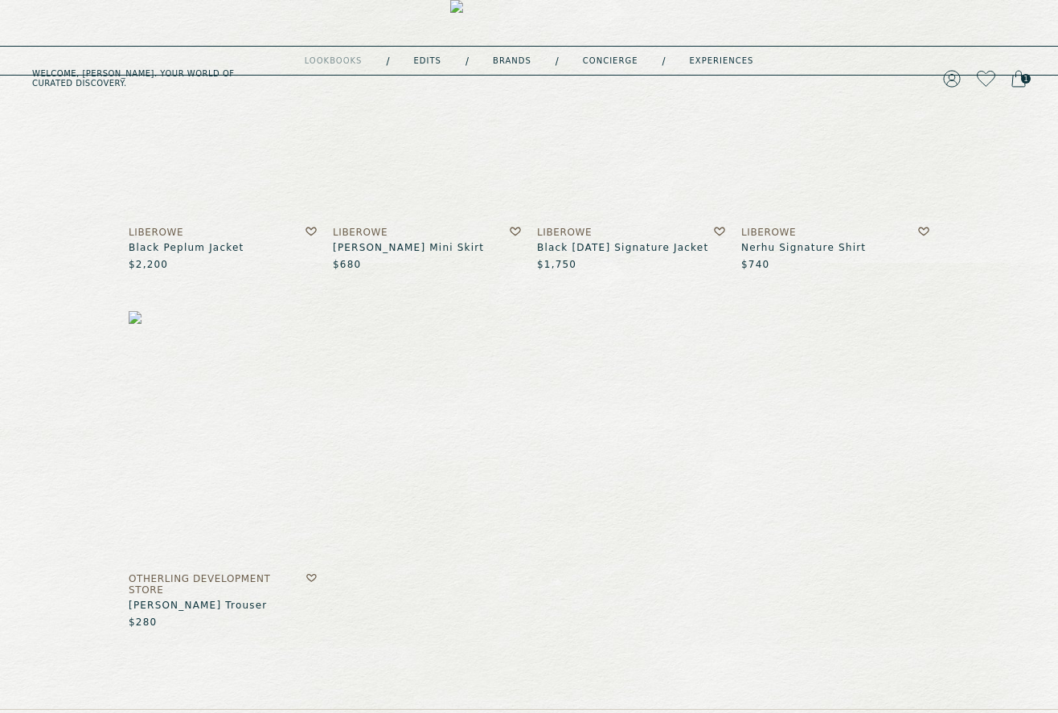
scroll to position [760, 0]
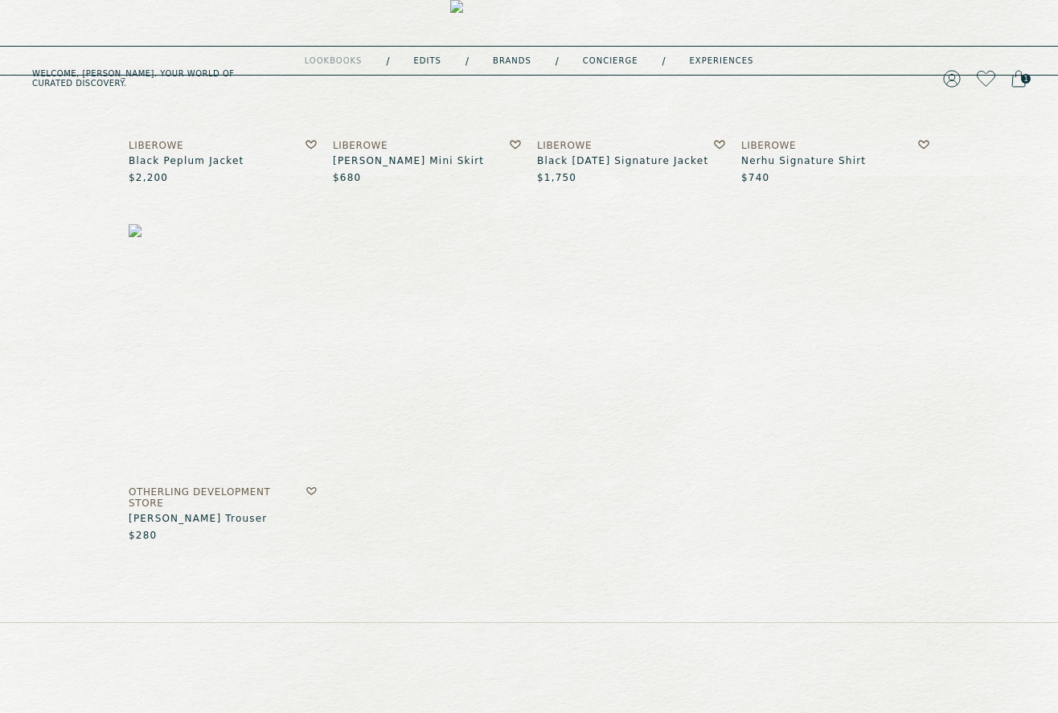
click at [268, 420] on img at bounding box center [223, 351] width 188 height 254
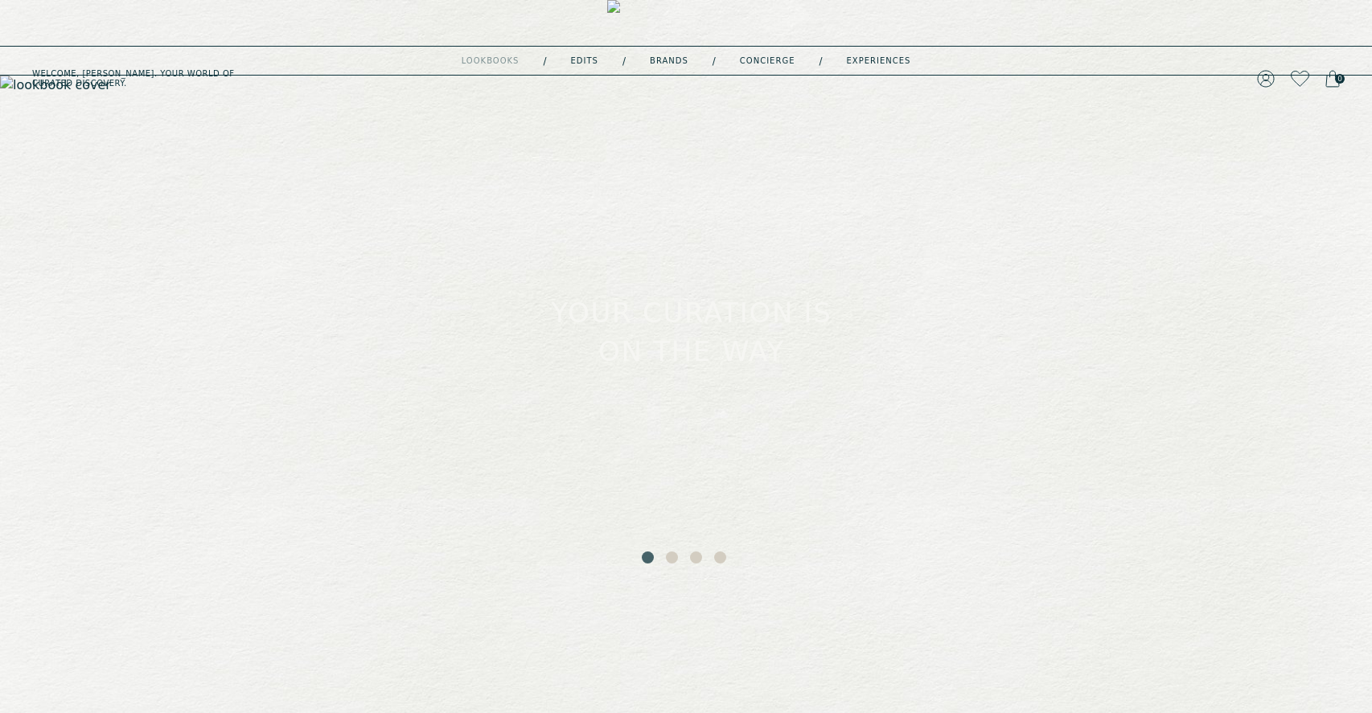
scroll to position [6, 0]
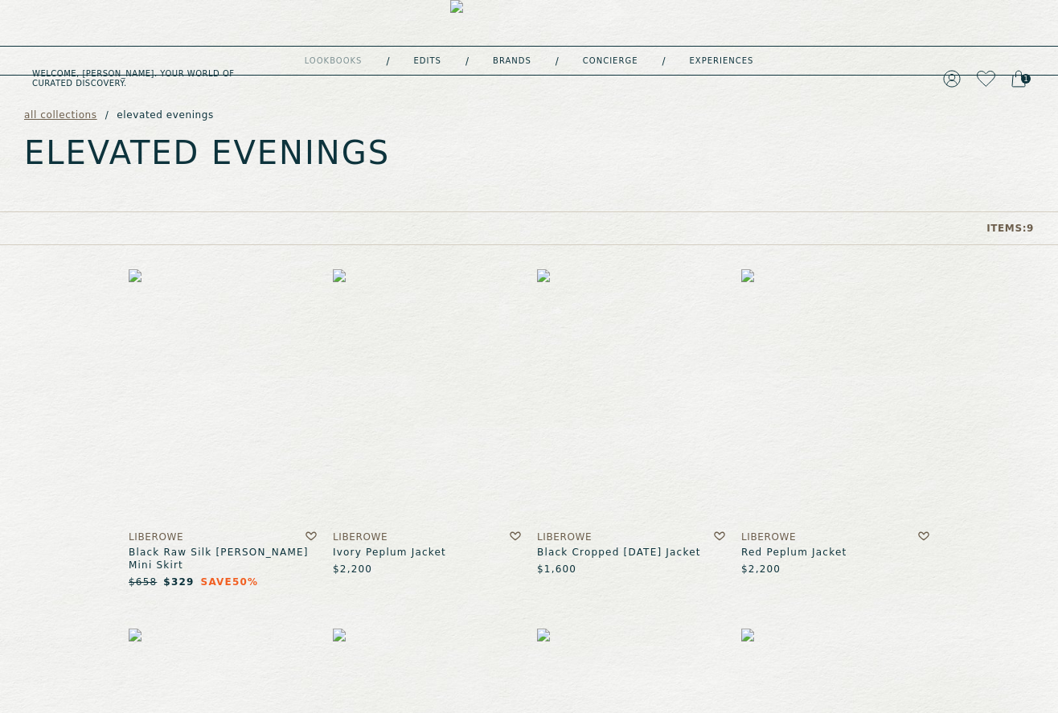
click at [57, 121] on span "all collections" at bounding box center [60, 114] width 73 height 11
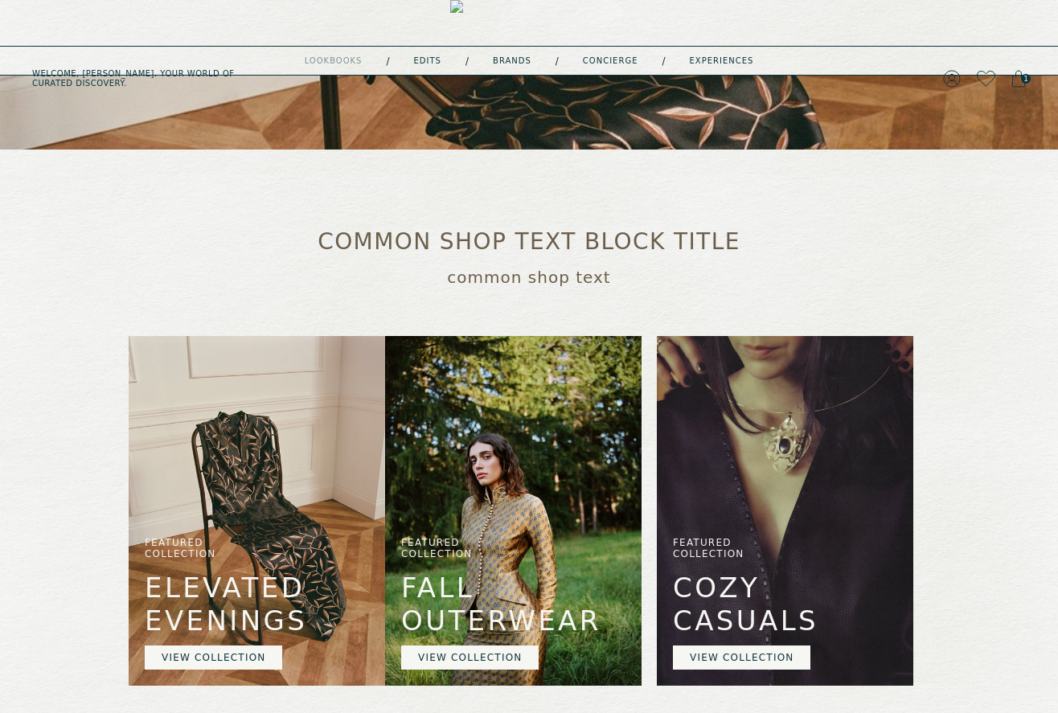
scroll to position [405, 0]
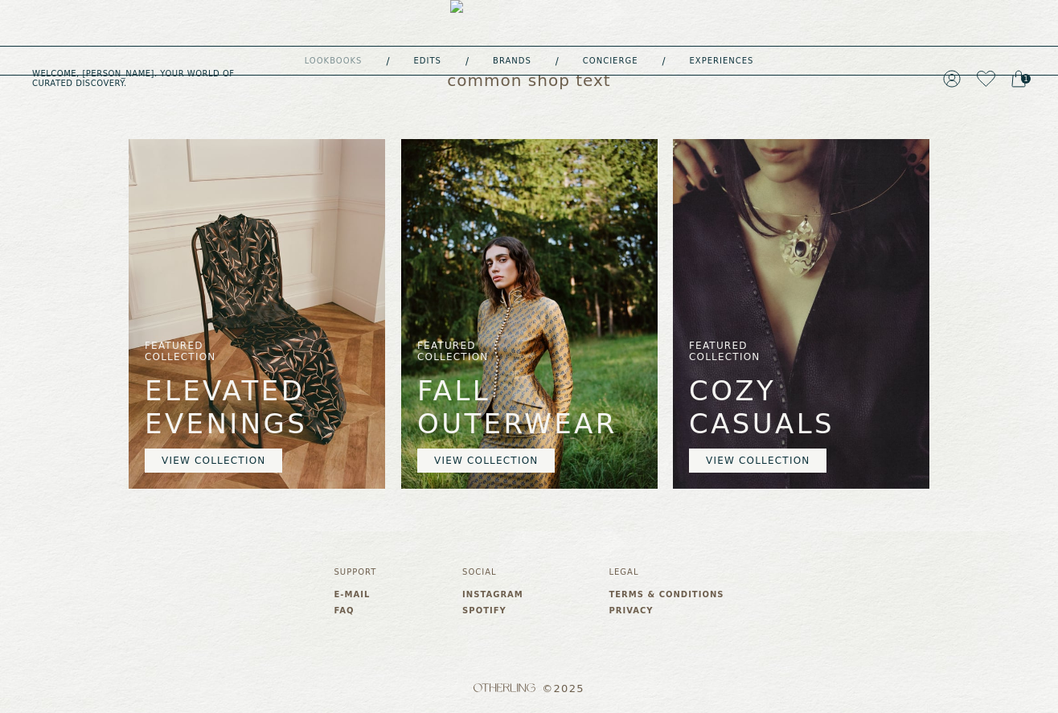
click at [501, 453] on link "VIEW COLLECTION" at bounding box center [486, 461] width 138 height 24
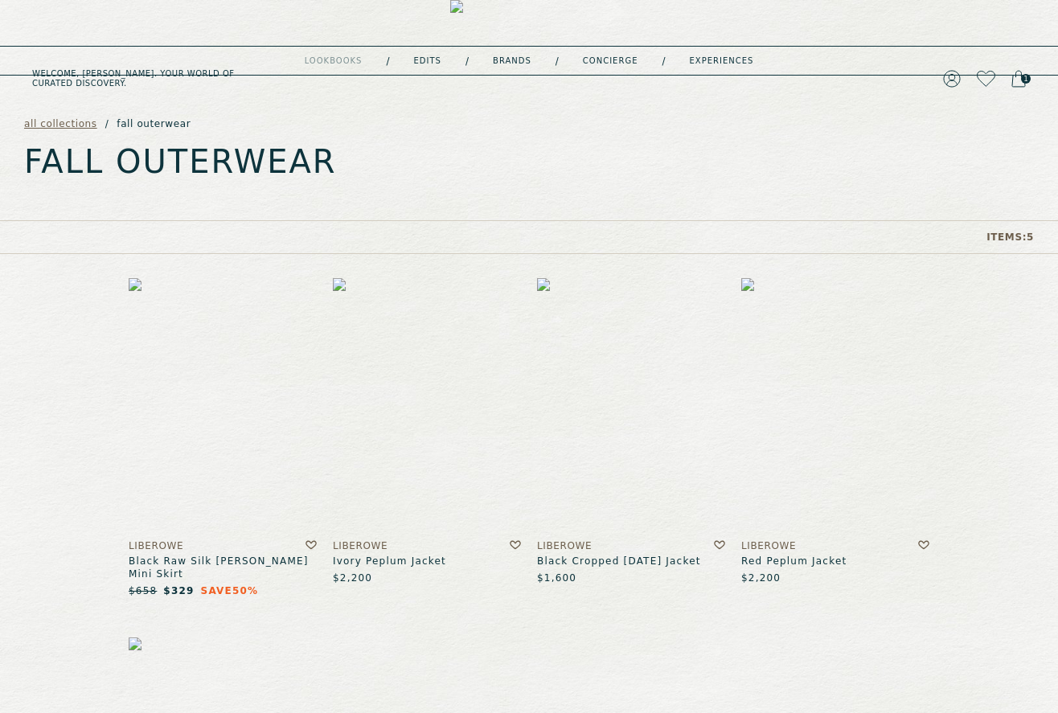
click at [43, 126] on span "all collections" at bounding box center [60, 123] width 73 height 11
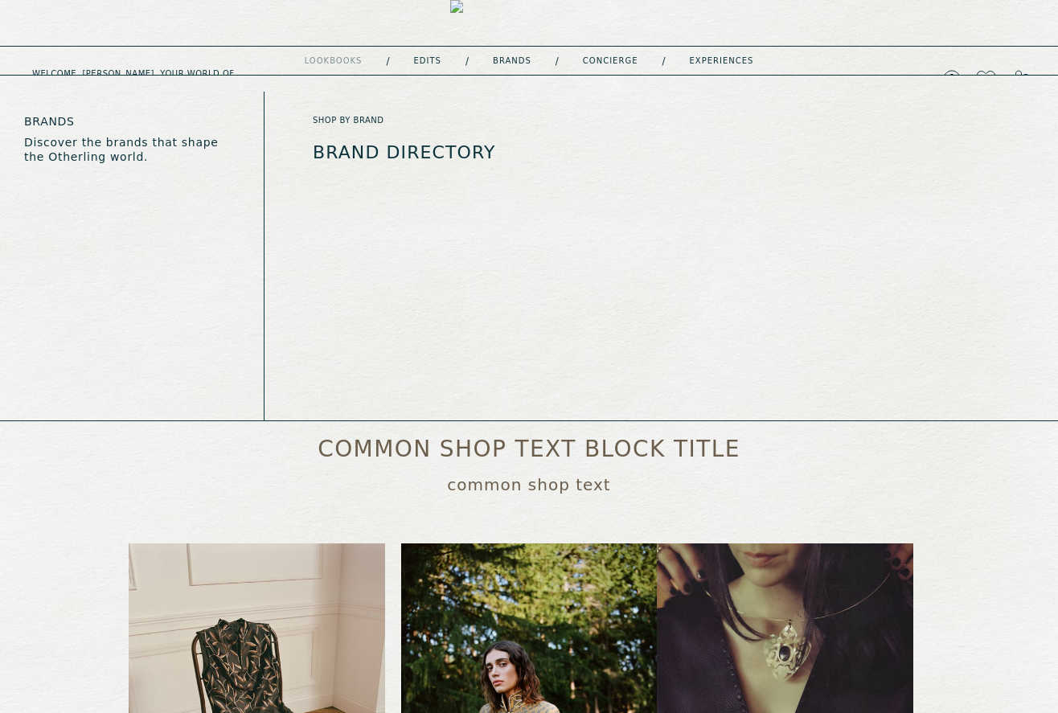
click at [507, 62] on link "Brands" at bounding box center [512, 61] width 39 height 8
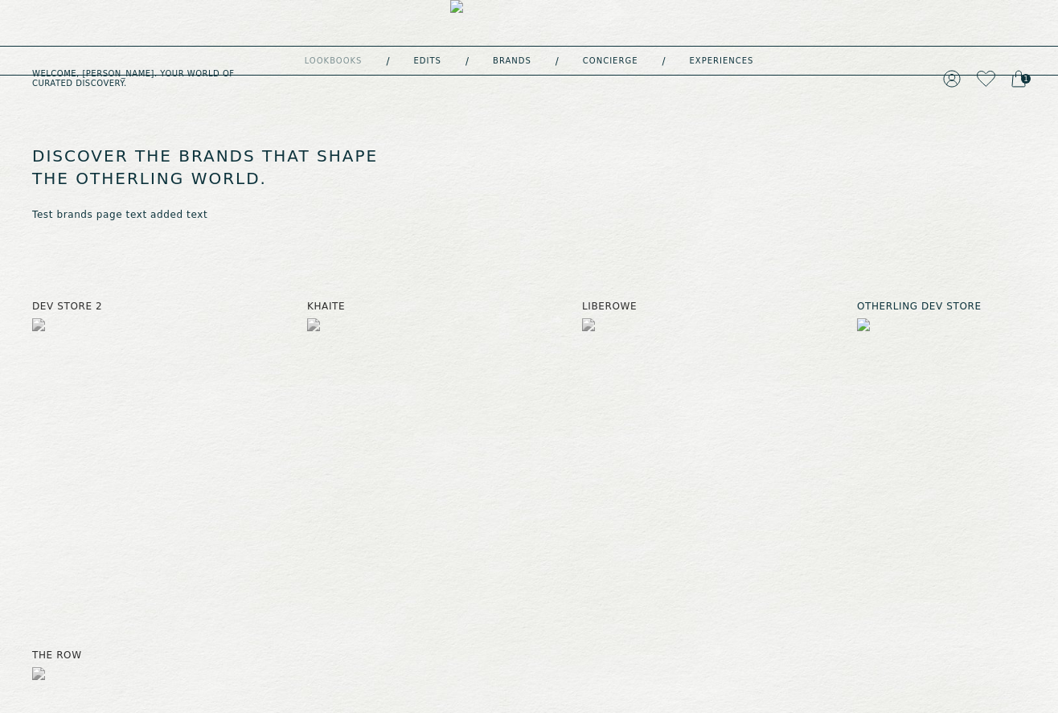
click at [961, 405] on img at bounding box center [941, 414] width 169 height 193
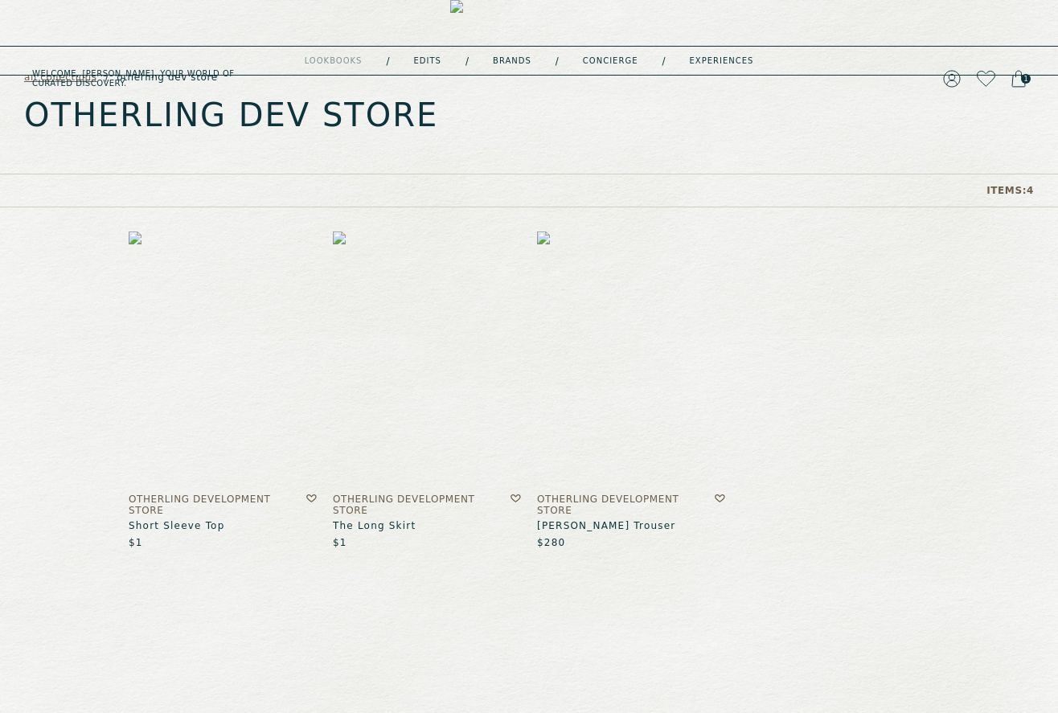
scroll to position [101, 0]
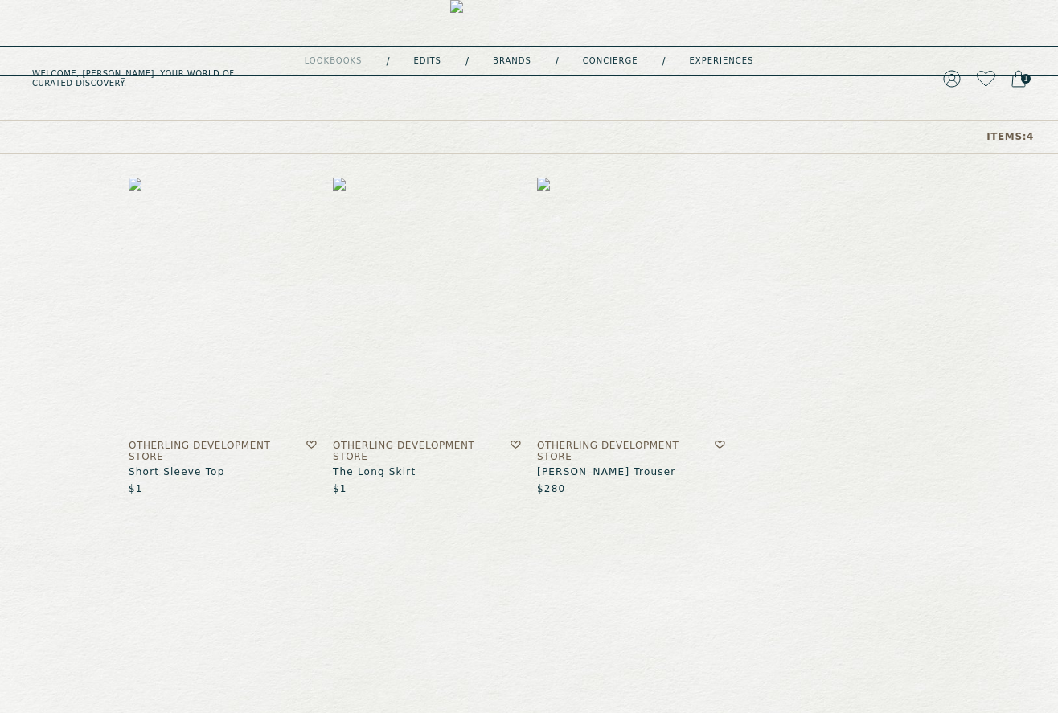
click at [433, 351] on img at bounding box center [427, 305] width 188 height 254
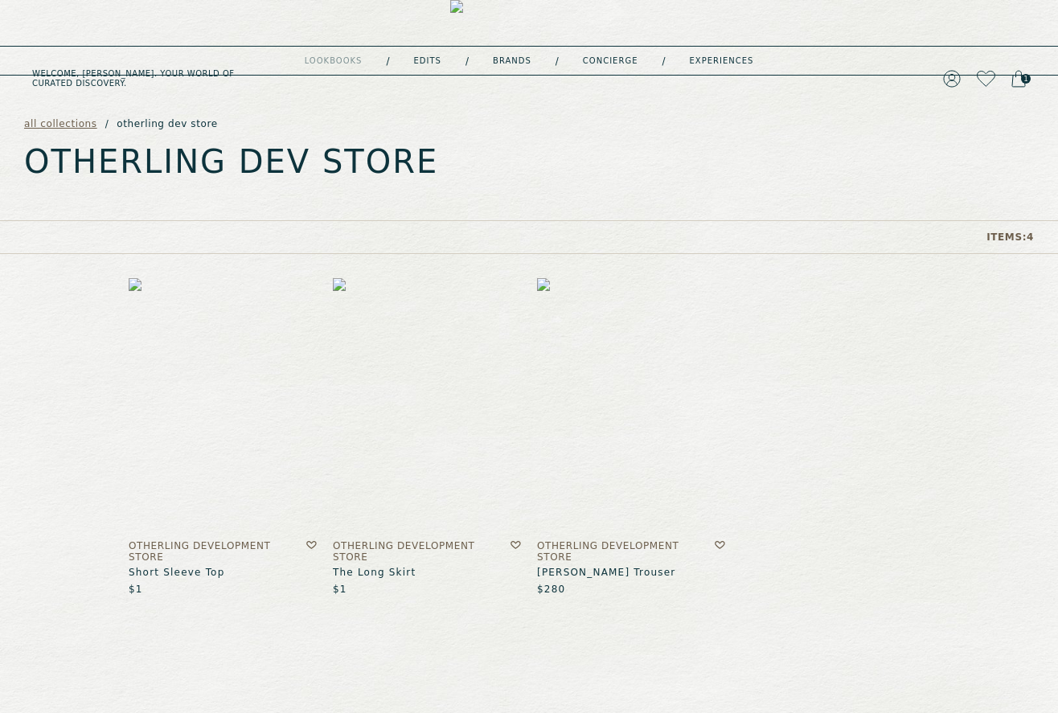
click at [642, 431] on img at bounding box center [631, 405] width 188 height 254
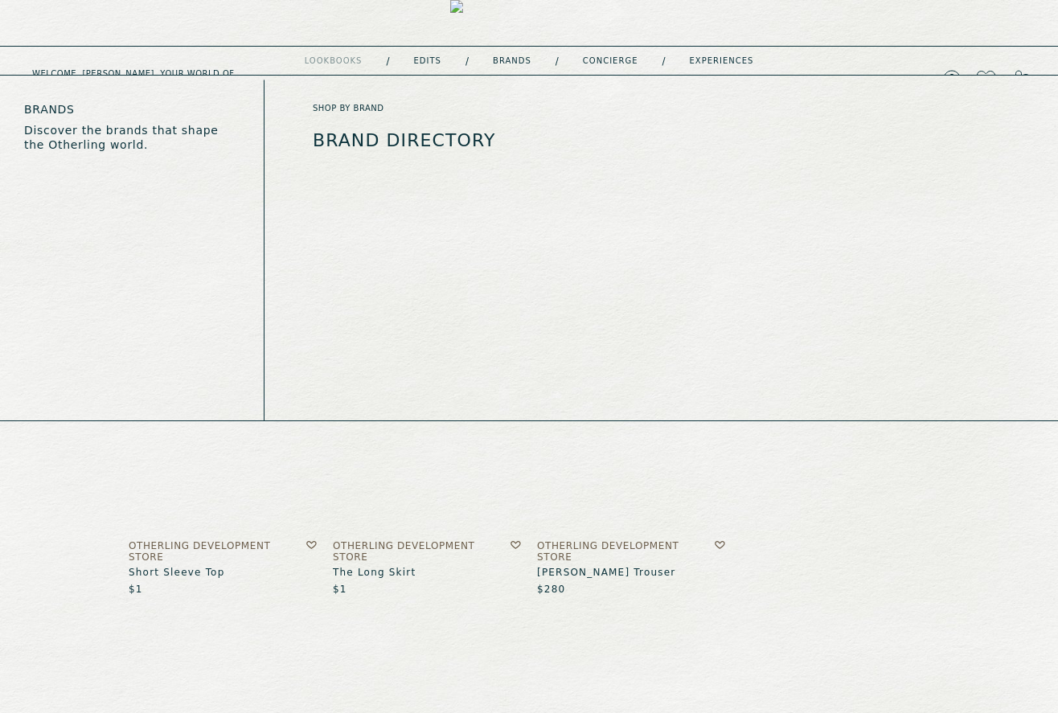
click at [509, 57] on link "Brands" at bounding box center [512, 61] width 39 height 8
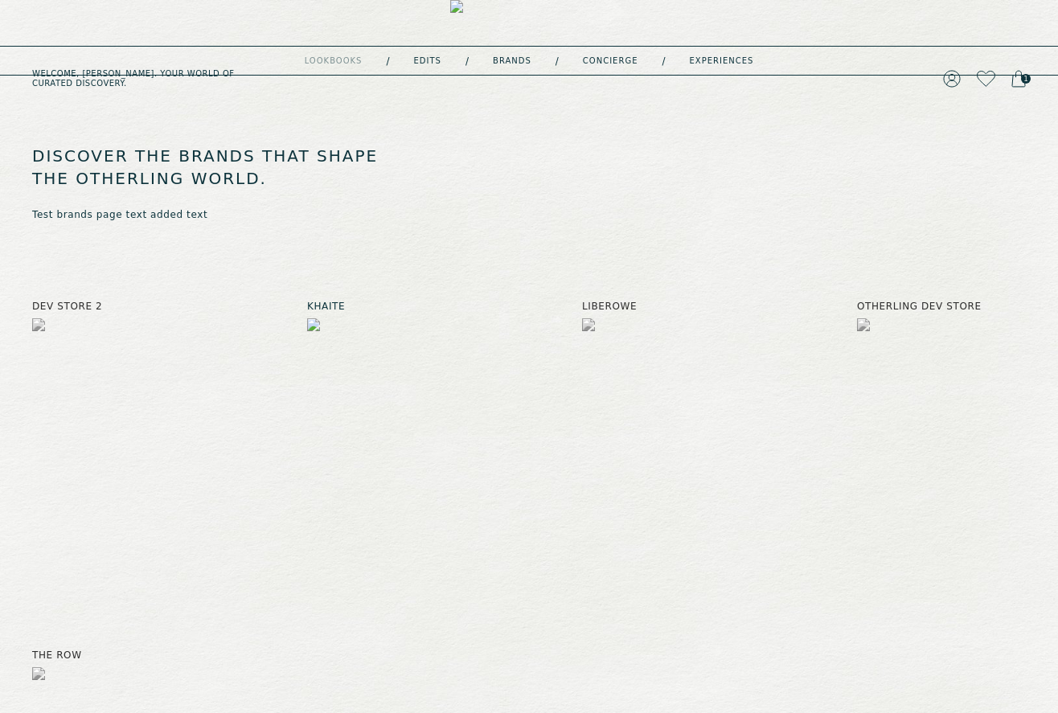
click at [355, 430] on img at bounding box center [391, 414] width 169 height 193
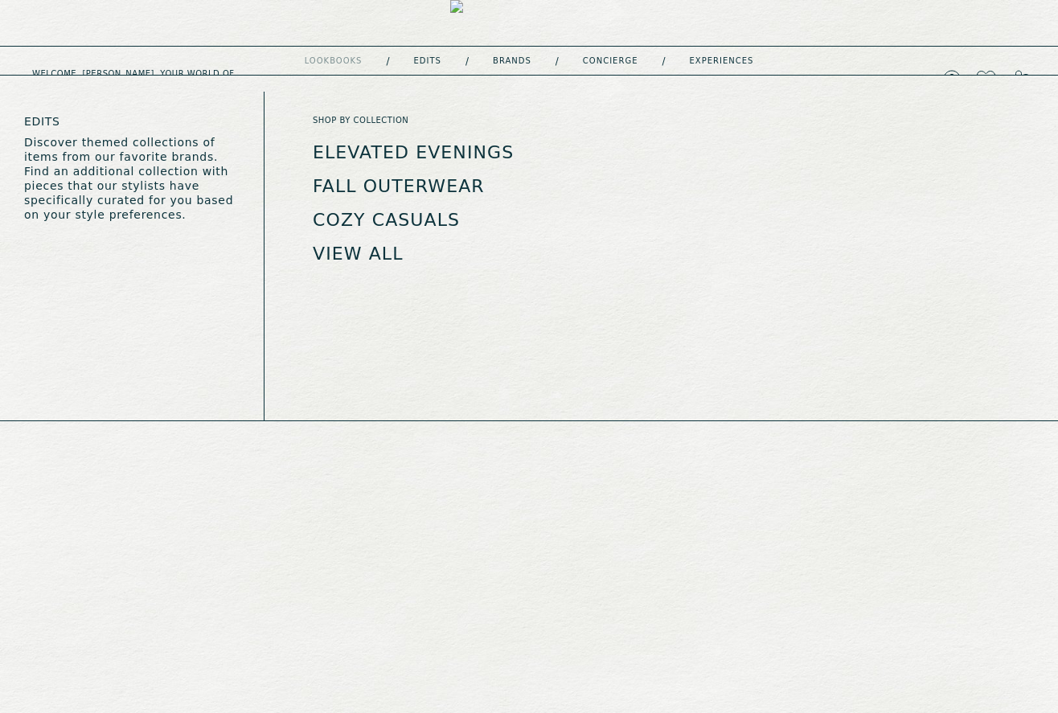
click at [429, 61] on link "Edits" at bounding box center [427, 61] width 27 height 8
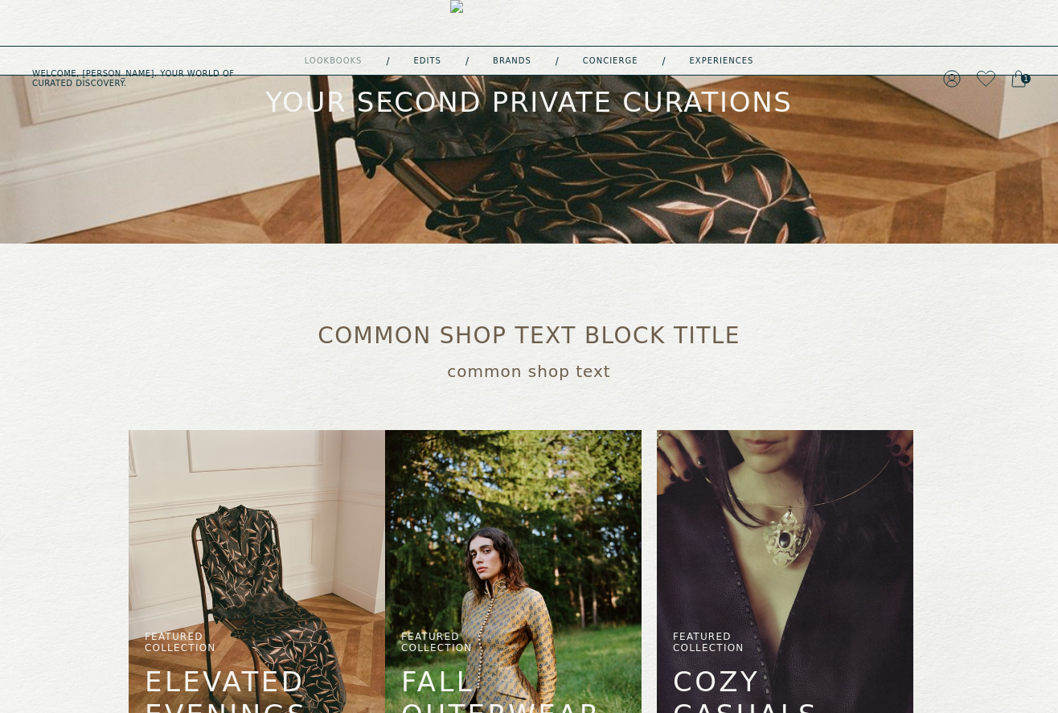
scroll to position [147, 0]
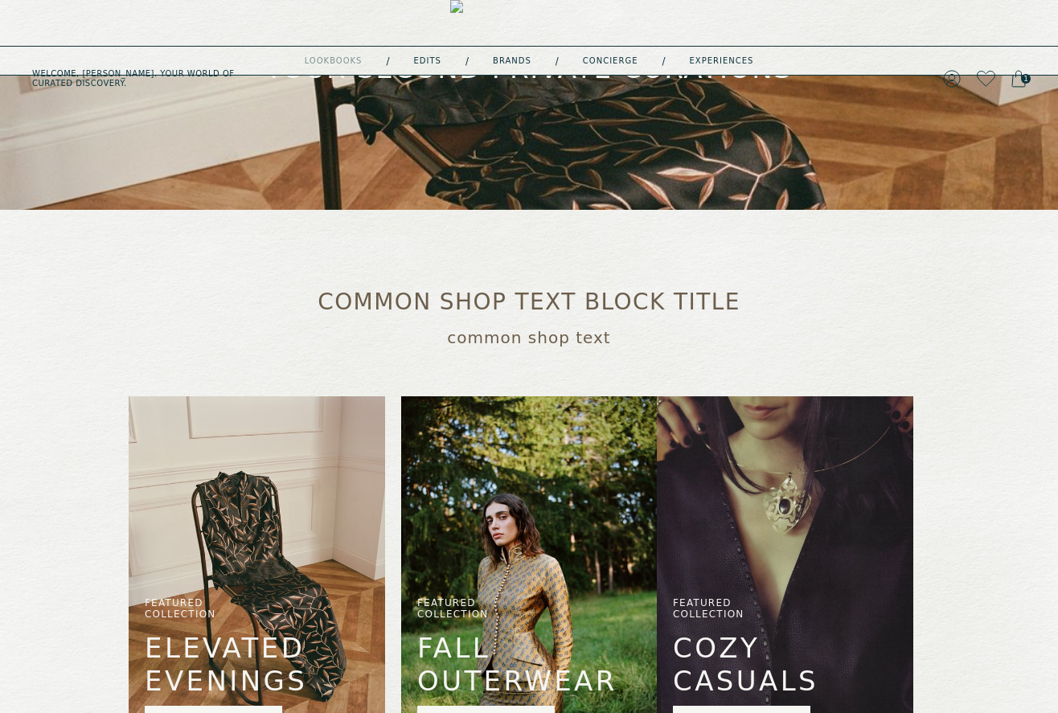
click at [284, 477] on img at bounding box center [257, 571] width 257 height 350
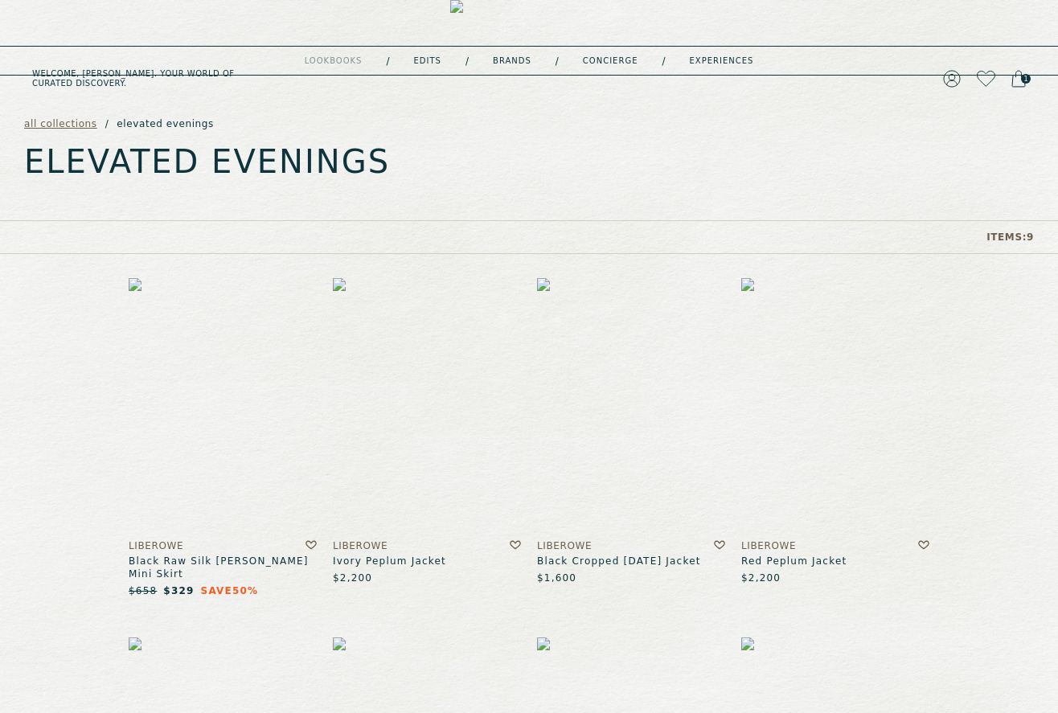
click at [412, 475] on img at bounding box center [427, 405] width 188 height 254
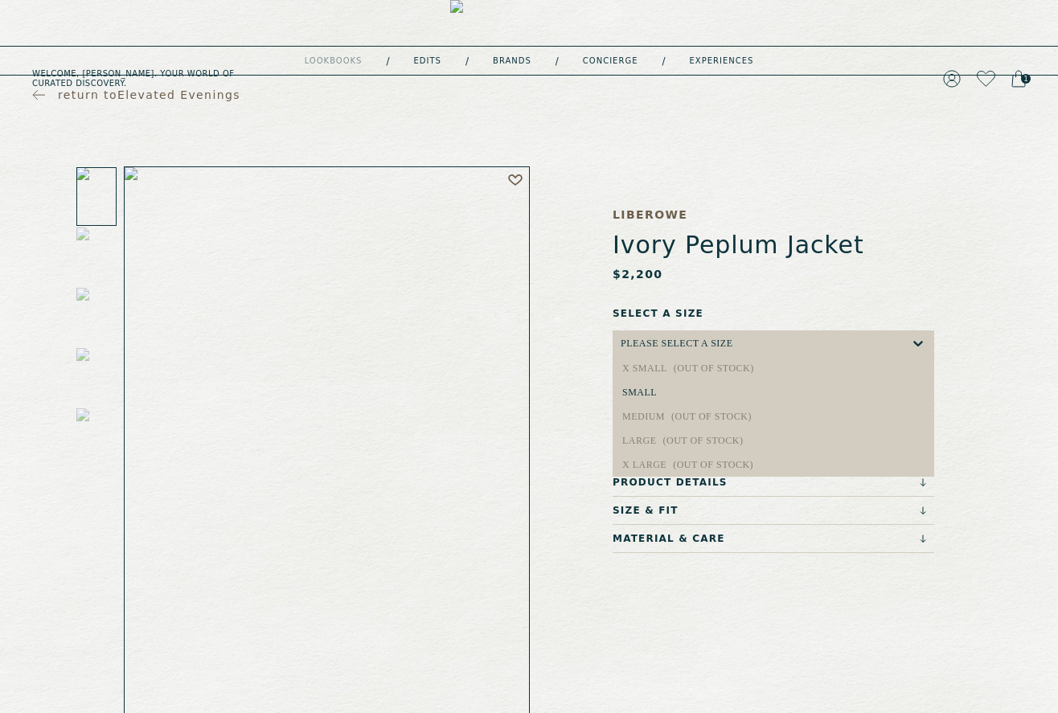
click at [737, 339] on div "Please select a Size" at bounding box center [766, 344] width 290 height 26
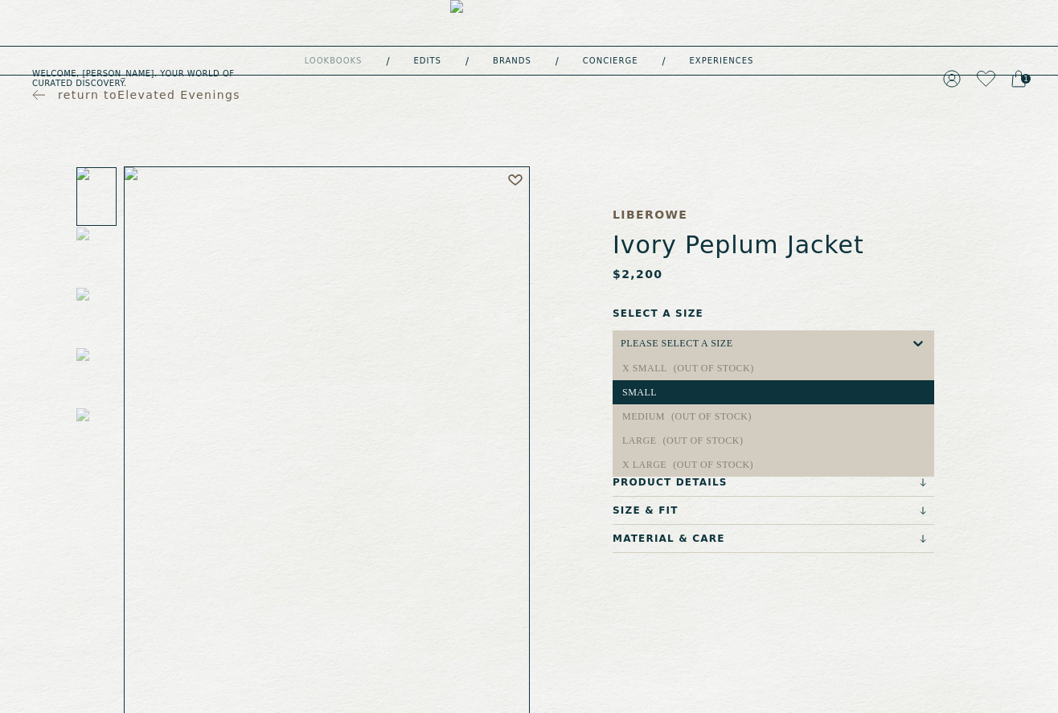
click at [795, 400] on div "small" at bounding box center [774, 392] width 322 height 24
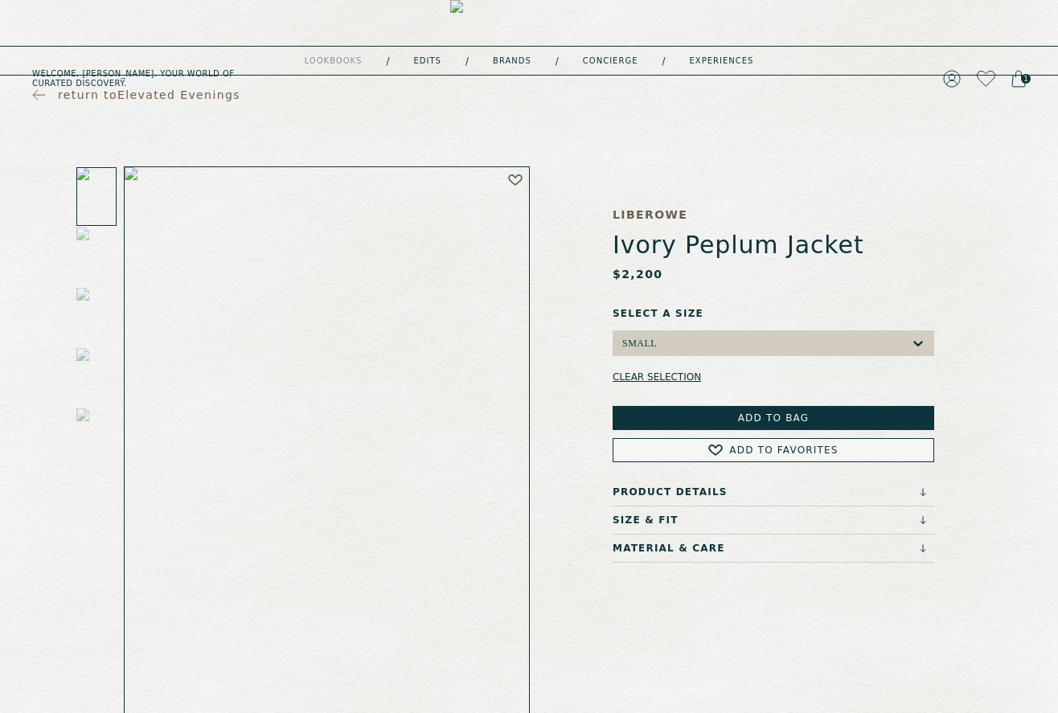
click at [799, 420] on button "Add to Bag" at bounding box center [774, 418] width 322 height 24
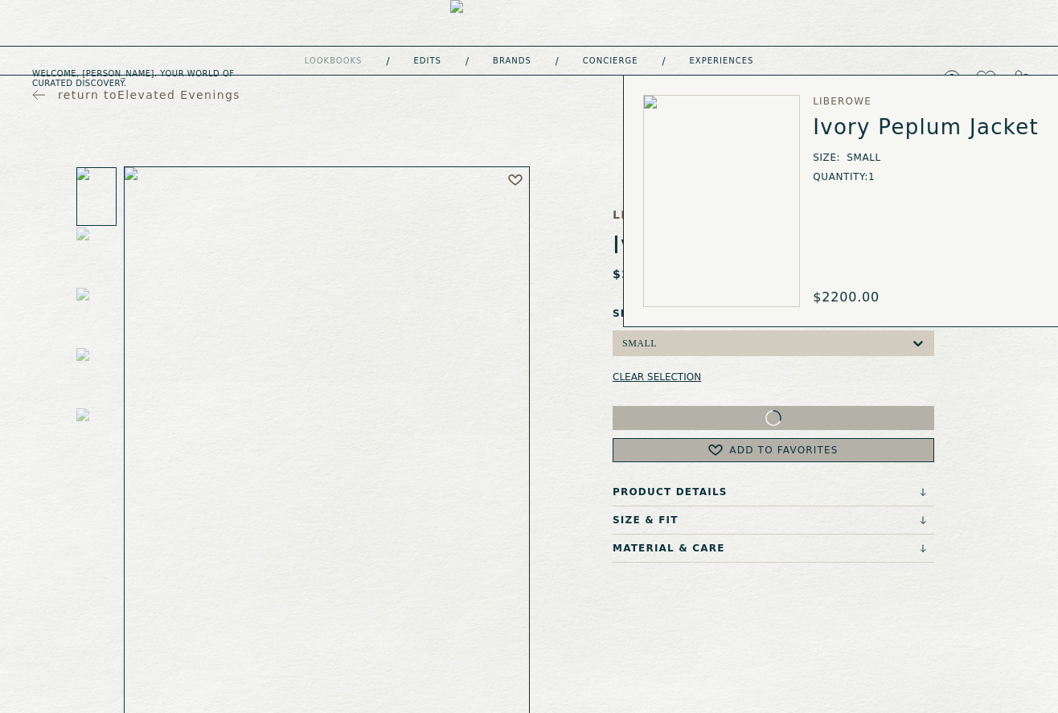
click at [1017, 70] on icon at bounding box center [1019, 79] width 14 height 18
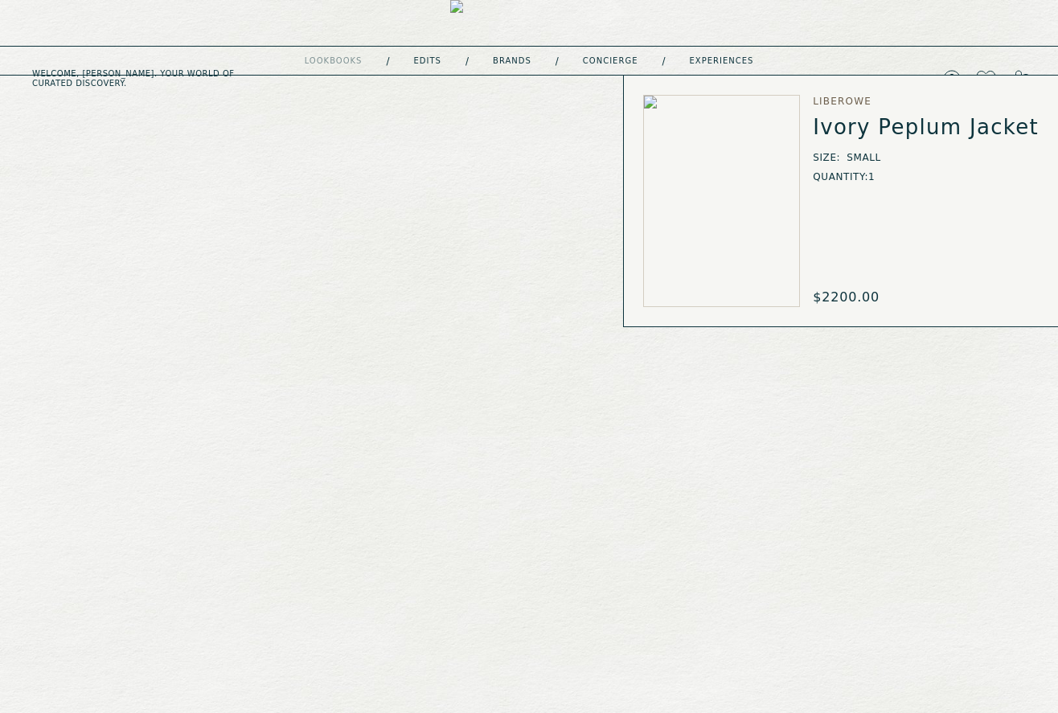
select select "*"
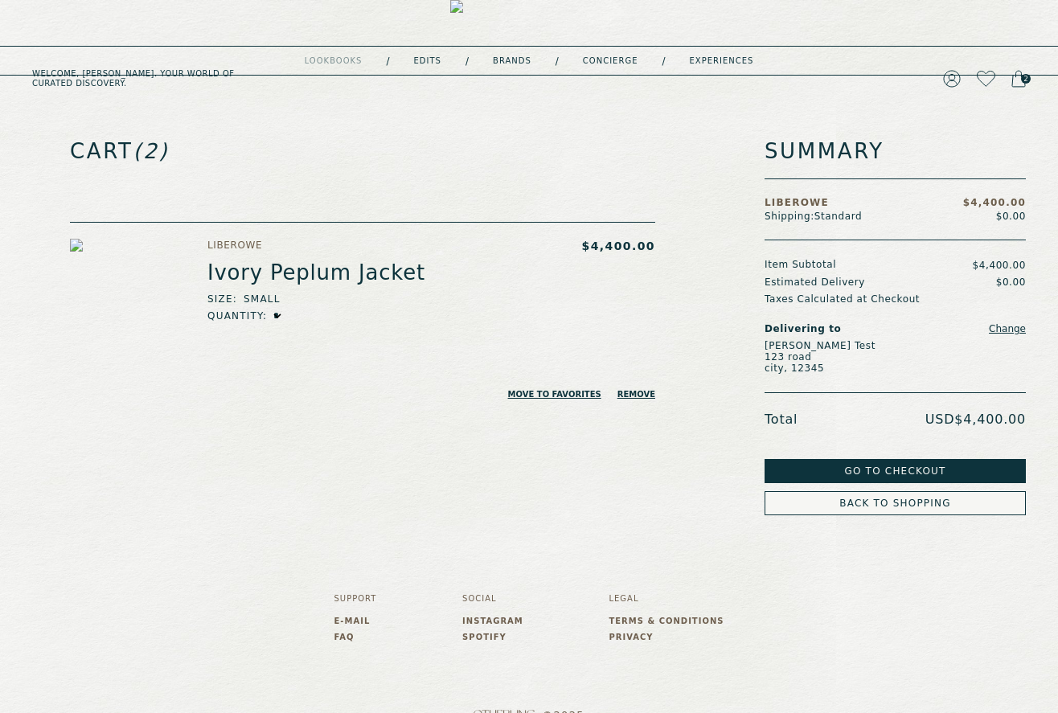
click at [282, 313] on select "* * * * * * * * * ** ** ** ** ** ** ** ** ** ** ** ** ** ** ** ** ** ** ** ** *…" at bounding box center [281, 315] width 17 height 11
click at [951, 475] on button "Go to Checkout" at bounding box center [895, 471] width 261 height 24
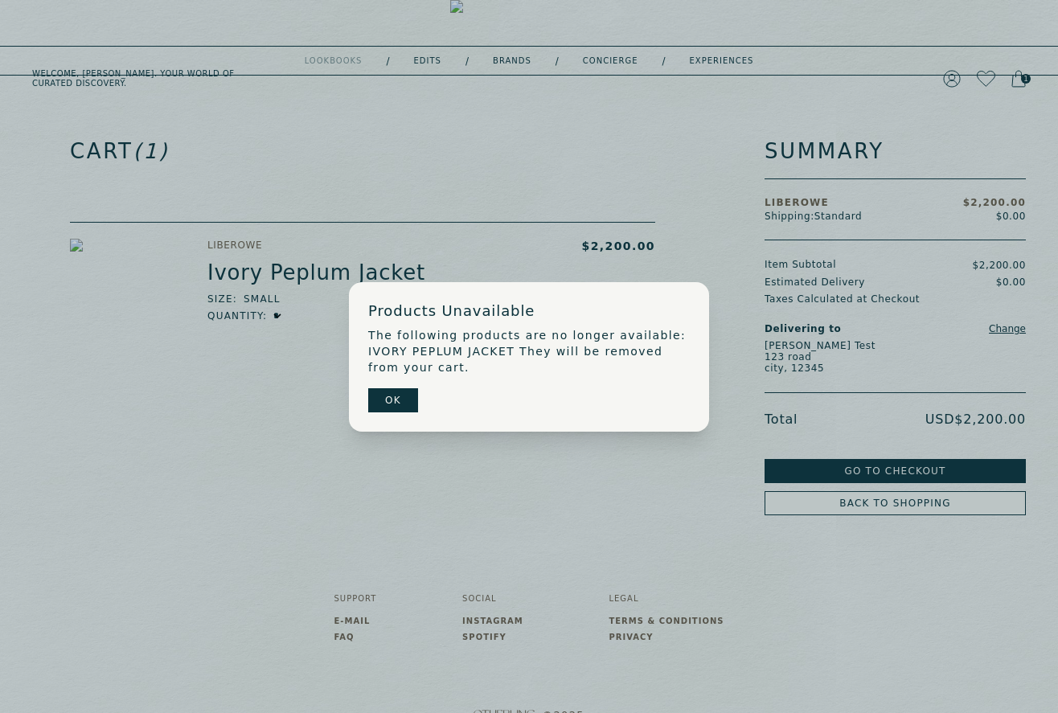
click at [380, 402] on button "OK" at bounding box center [393, 400] width 50 height 24
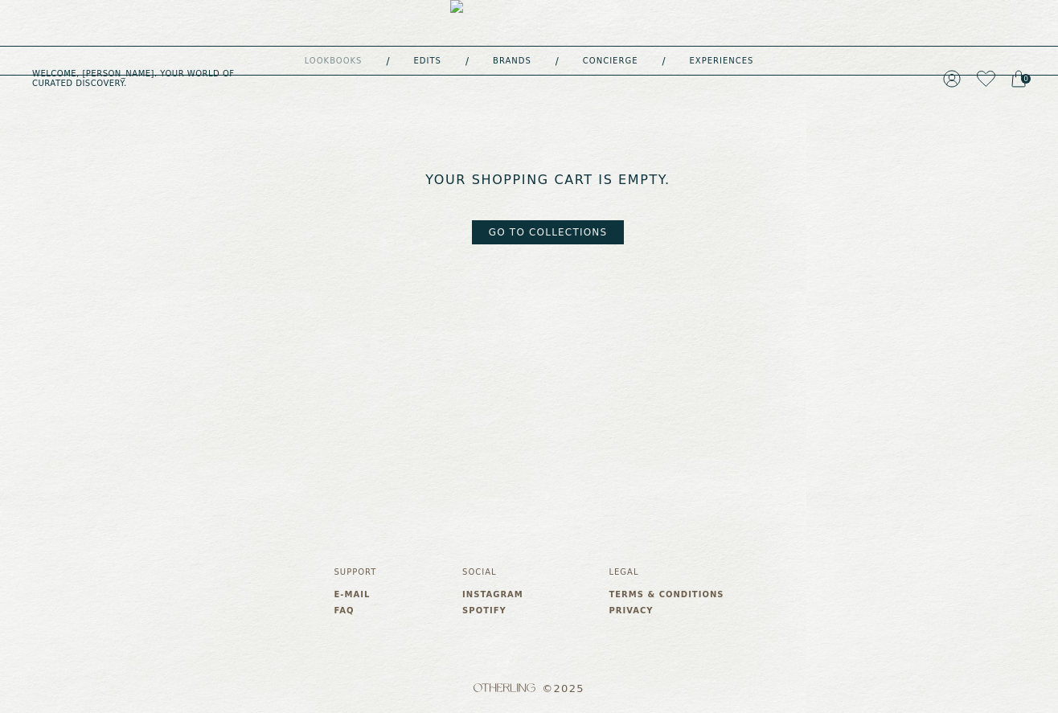
click at [476, 27] on img at bounding box center [529, 79] width 158 height 158
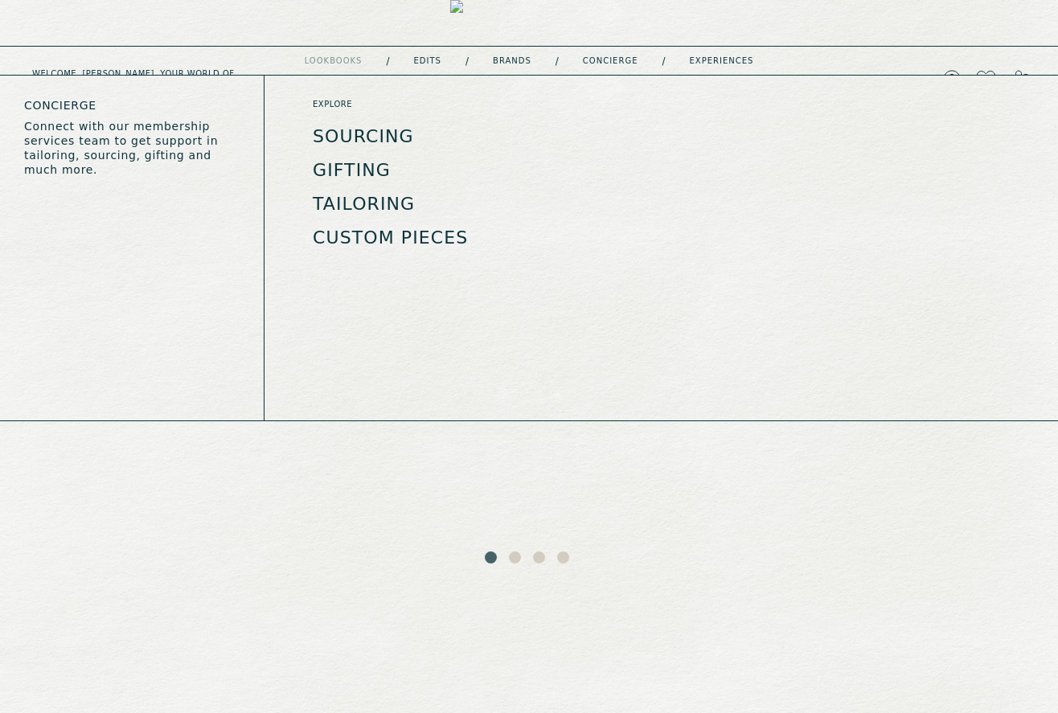
click at [592, 63] on link "concierge" at bounding box center [610, 61] width 55 height 8
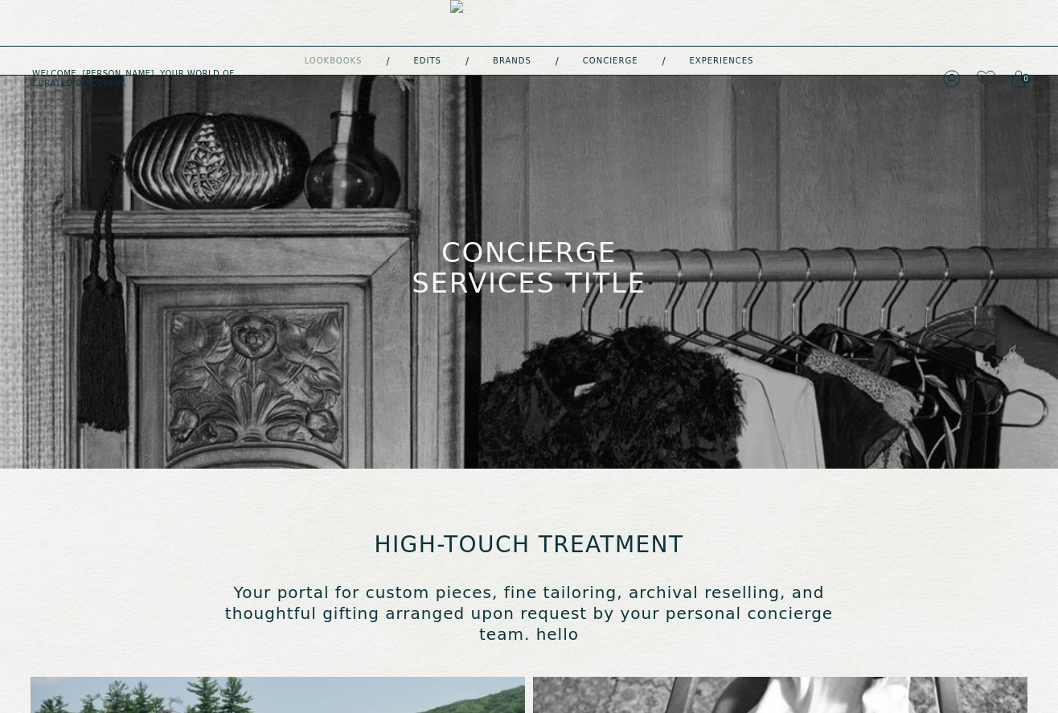
type input "**********"
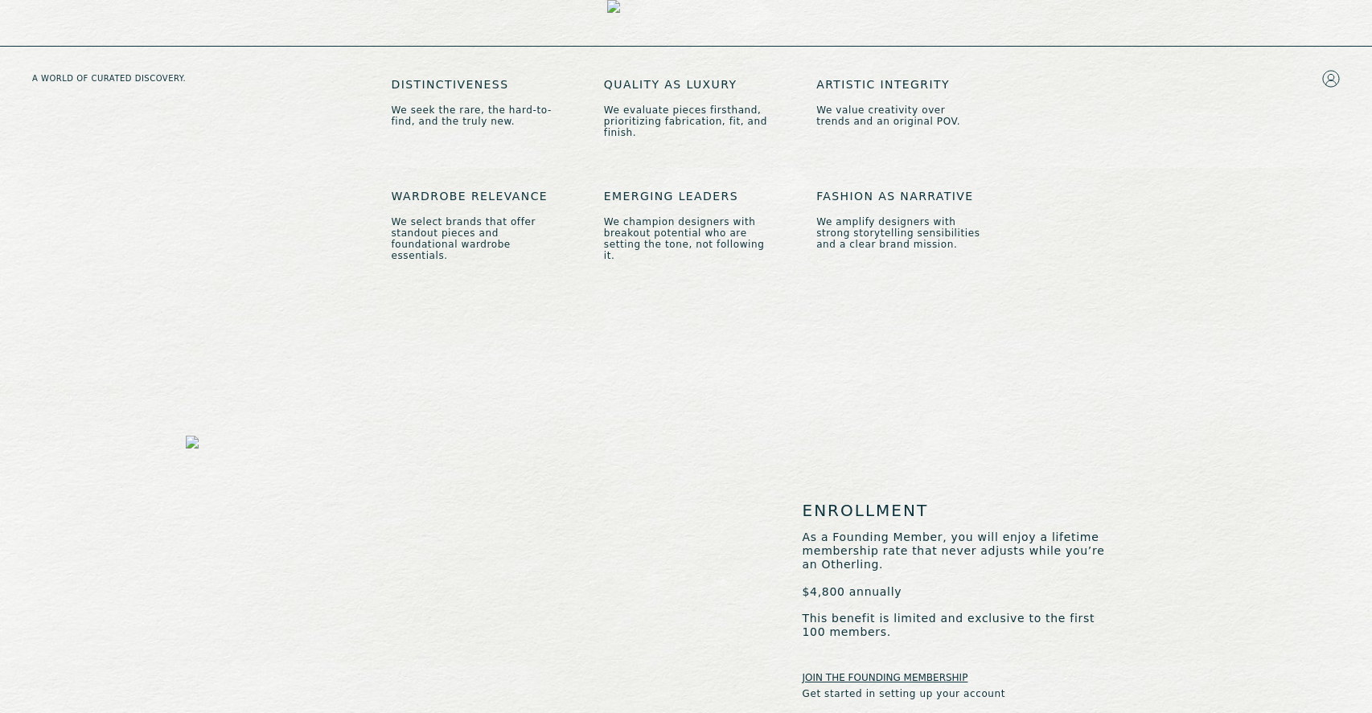
scroll to position [2595, 0]
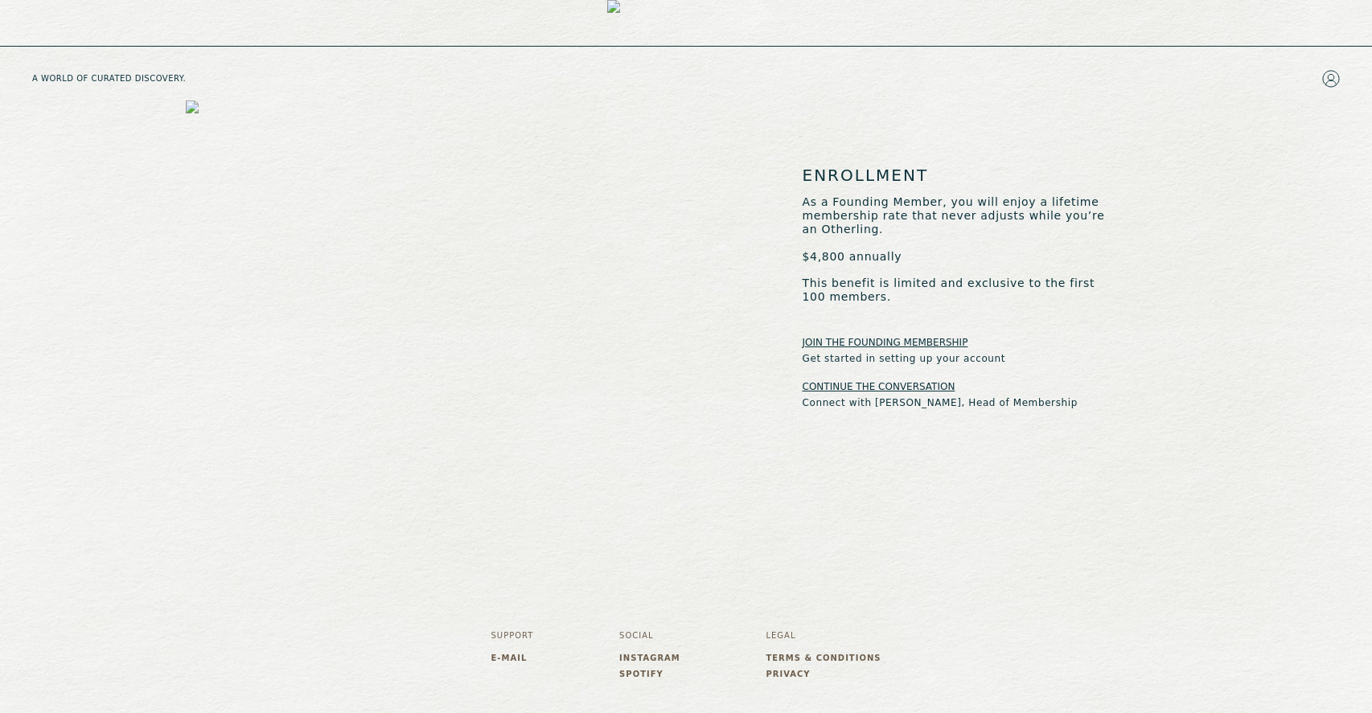
click at [898, 336] on link "JOIN THE FOUNDING MEMBERSHIP" at bounding box center [886, 342] width 166 height 13
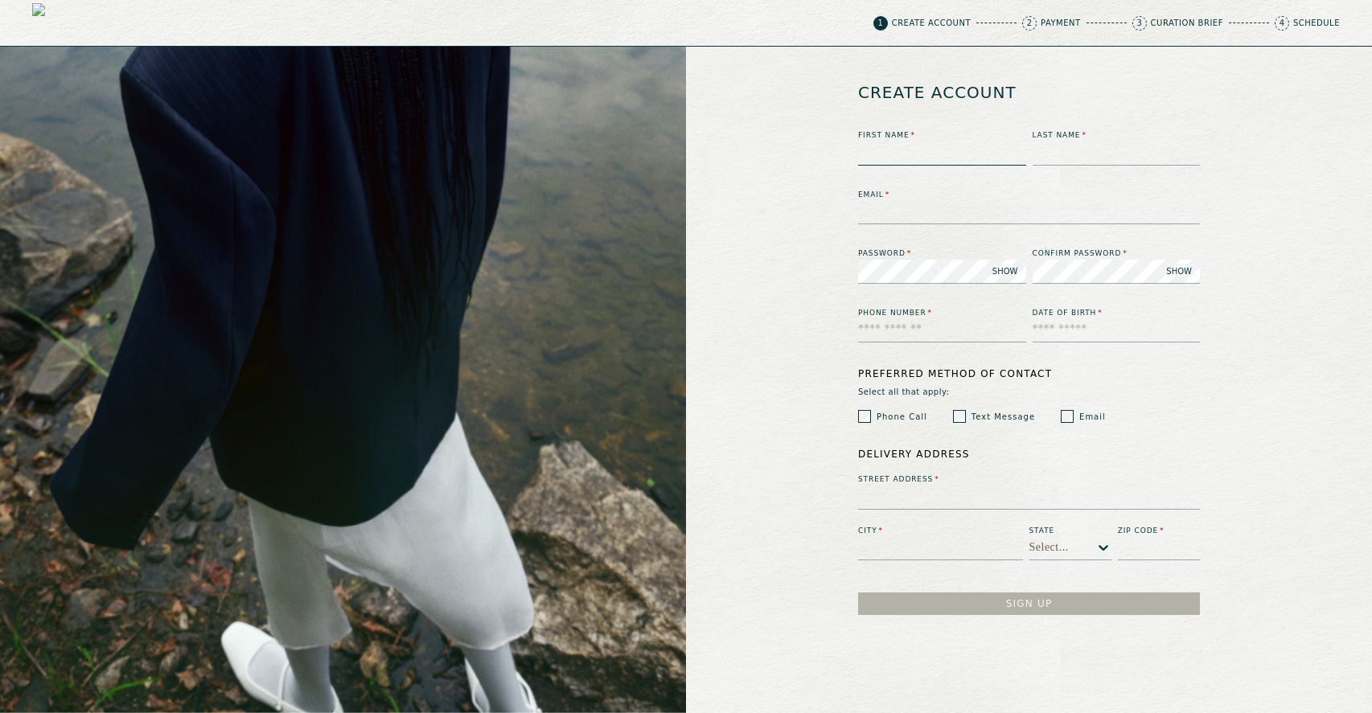
click at [933, 161] on input at bounding box center [942, 154] width 168 height 24
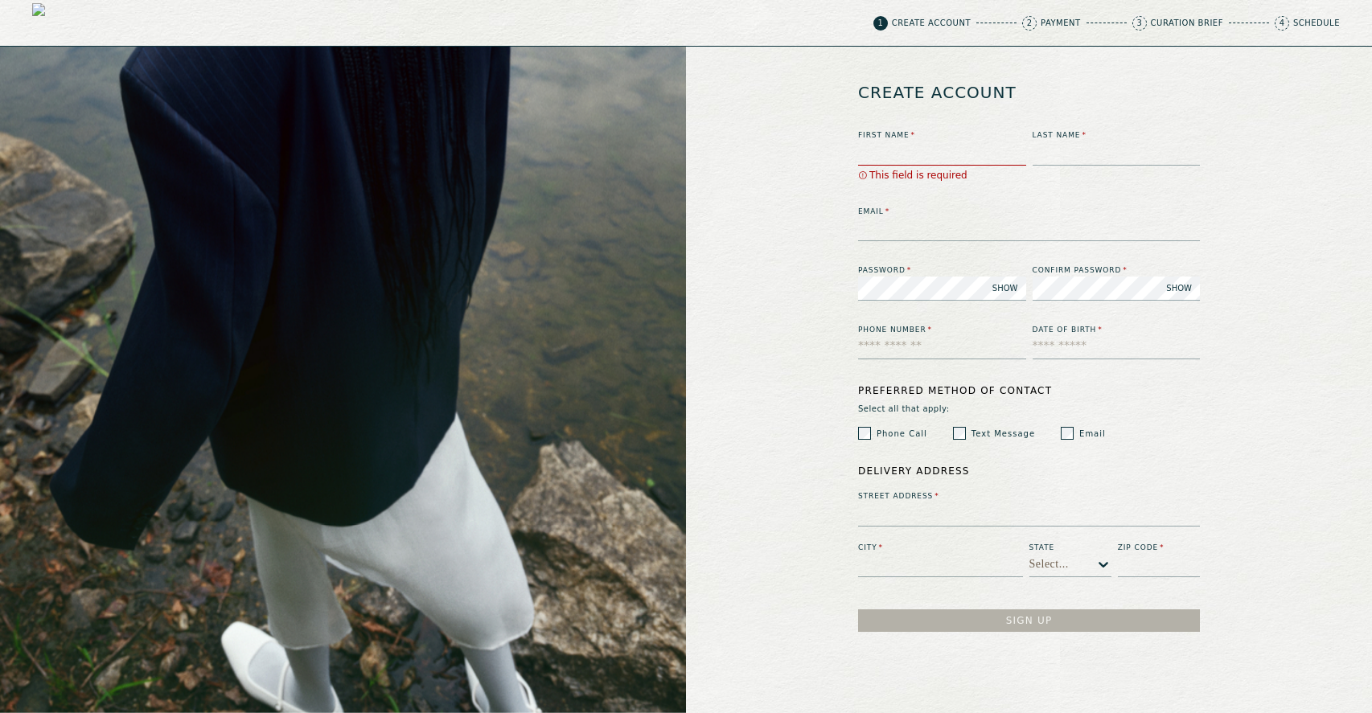
click at [830, 312] on div "create account First Name * This field is required Last Name * Email * Password…" at bounding box center [1029, 380] width 686 height 667
